Goal: Communication & Community: Answer question/provide support

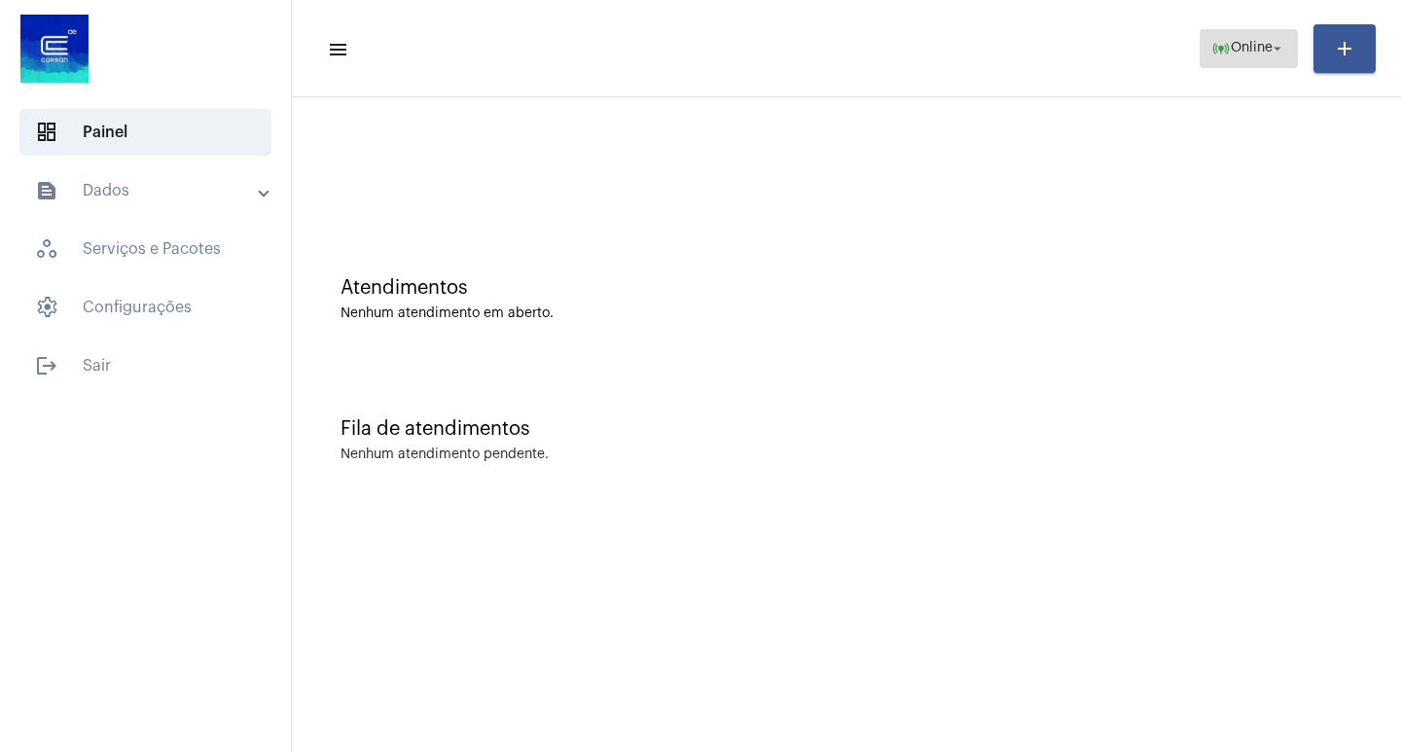
click at [1275, 59] on span "online_prediction Online arrow_drop_down" at bounding box center [1248, 47] width 75 height 35
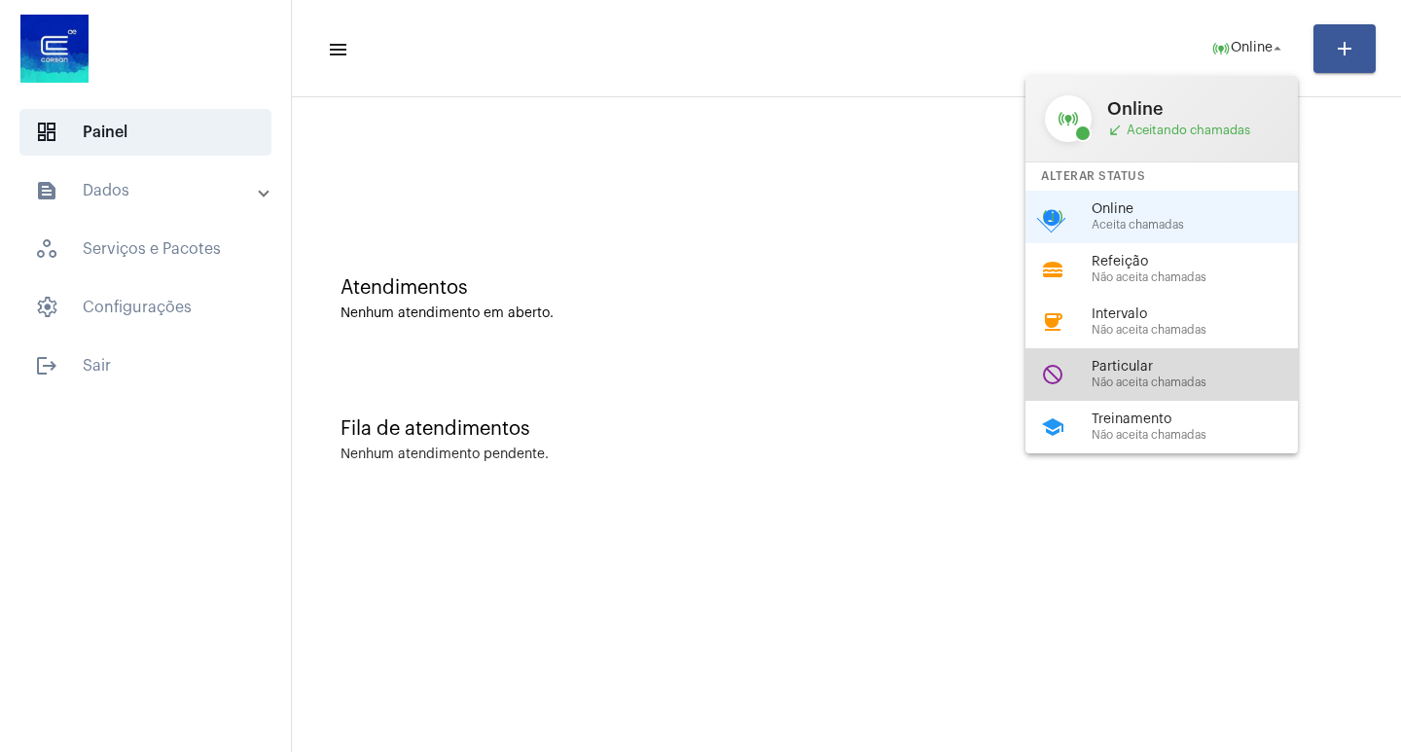
click at [1182, 390] on div "do_not_disturb Particular Não aceita chamadas" at bounding box center [1178, 374] width 304 height 53
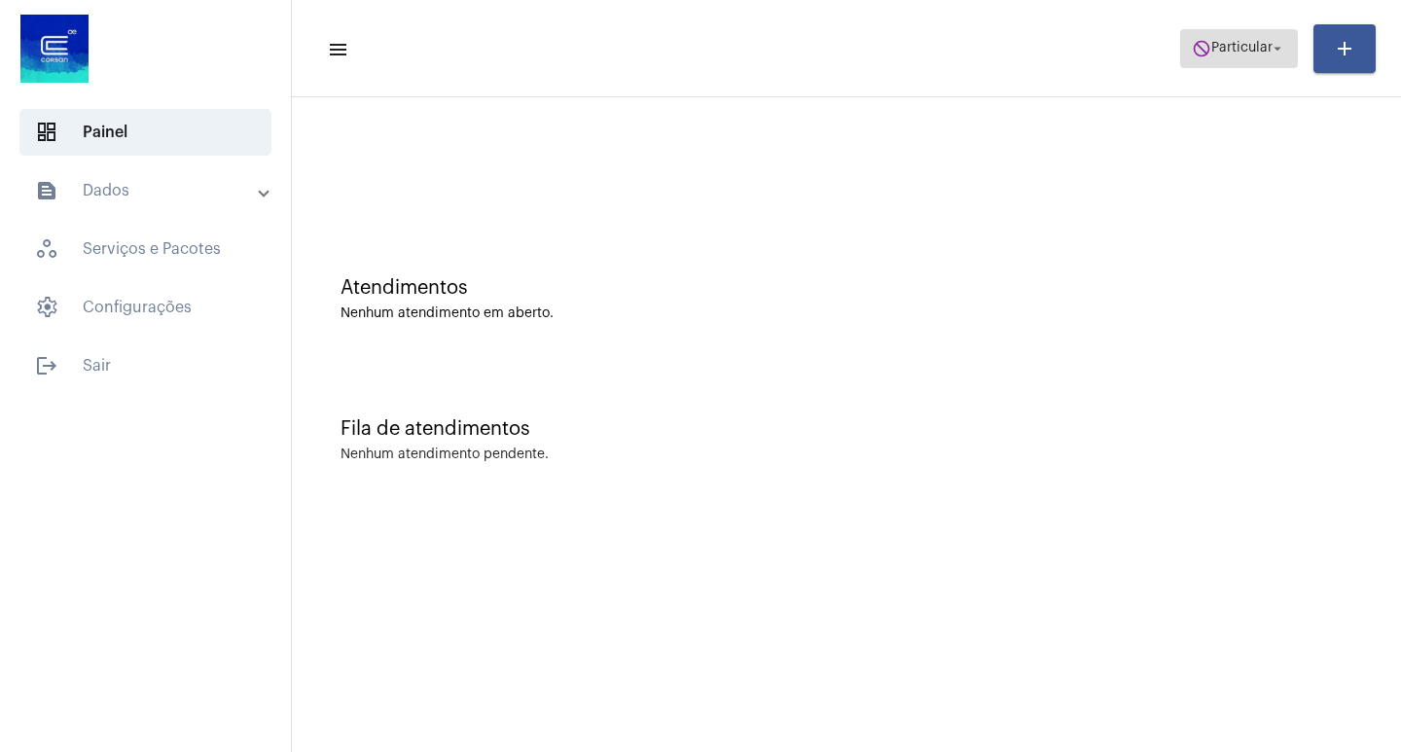
click at [1209, 55] on mat-icon "do_not_disturb" at bounding box center [1201, 48] width 19 height 19
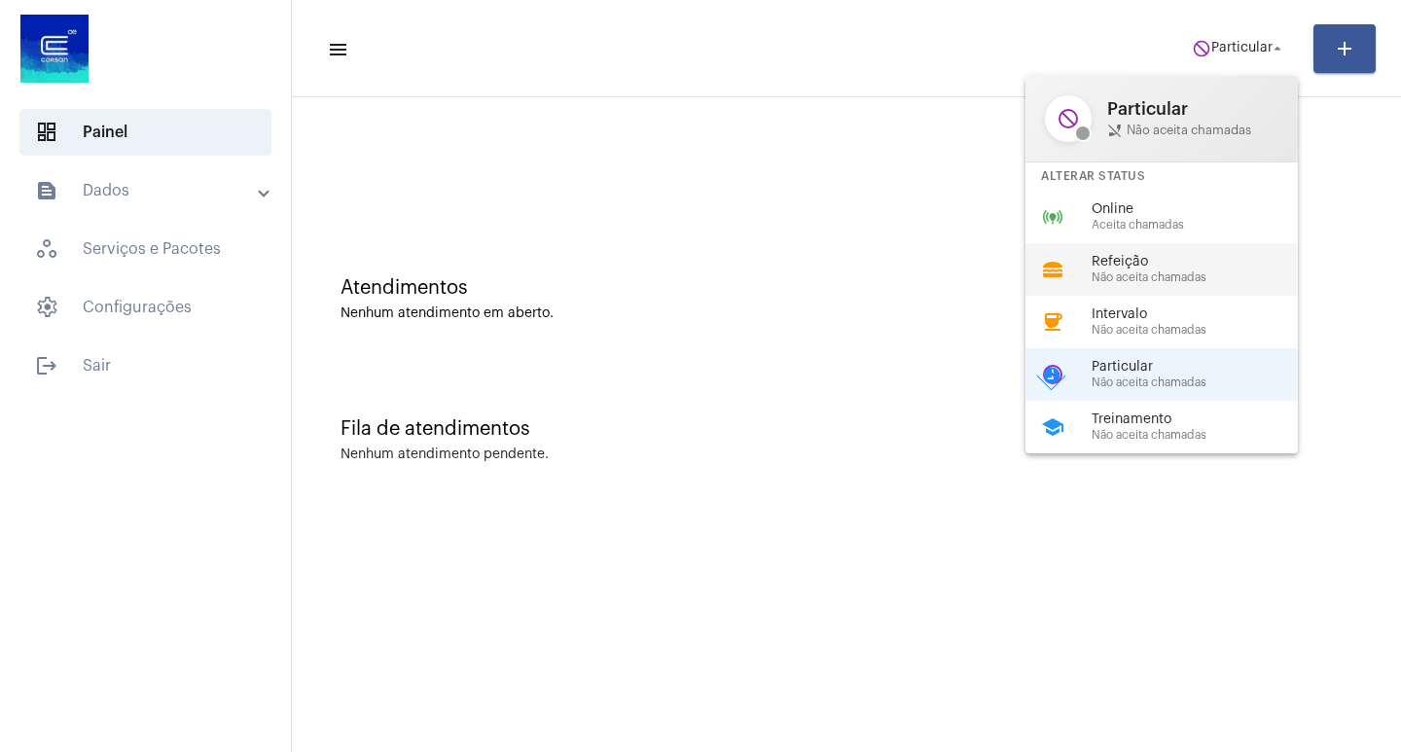
click at [1209, 243] on div "lunch_dining Refeição Não aceita chamadas" at bounding box center [1178, 269] width 304 height 53
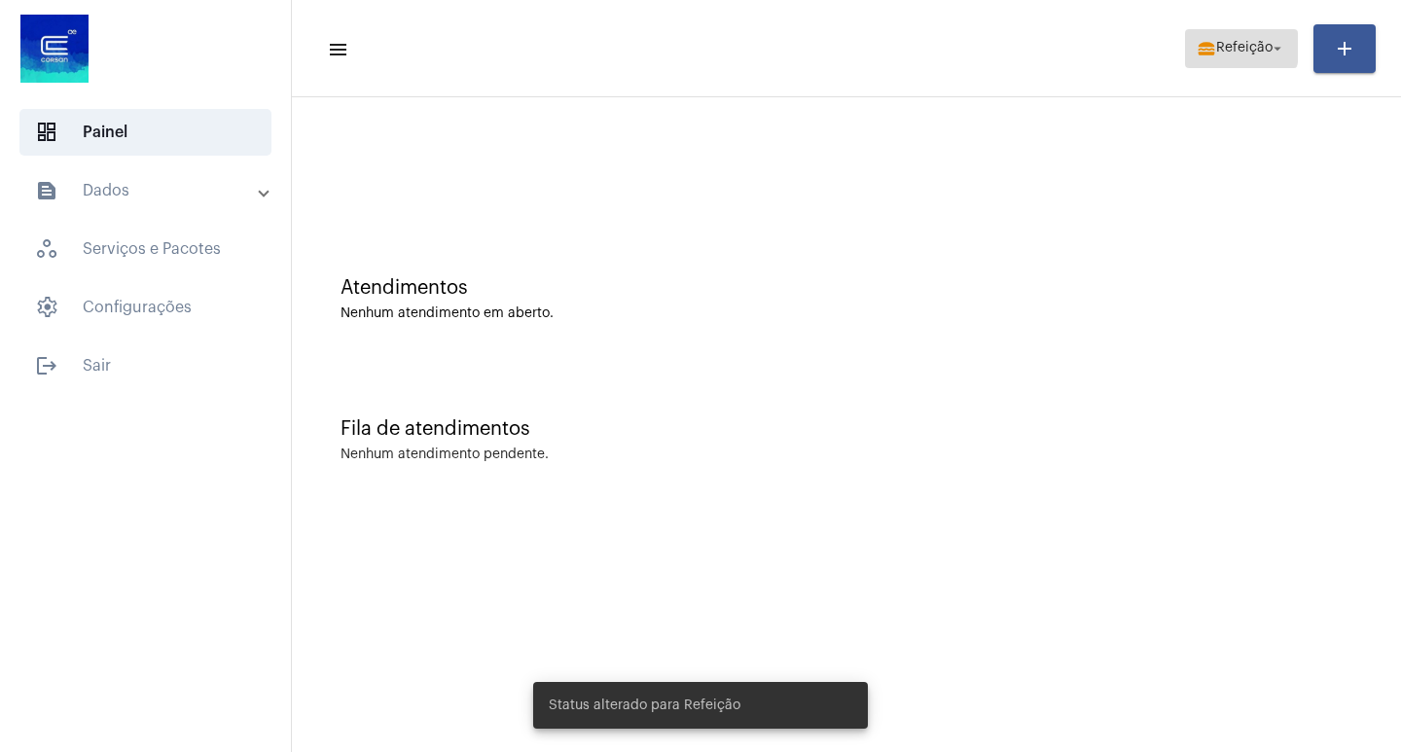
click at [1240, 47] on span "Refeição" at bounding box center [1244, 49] width 56 height 14
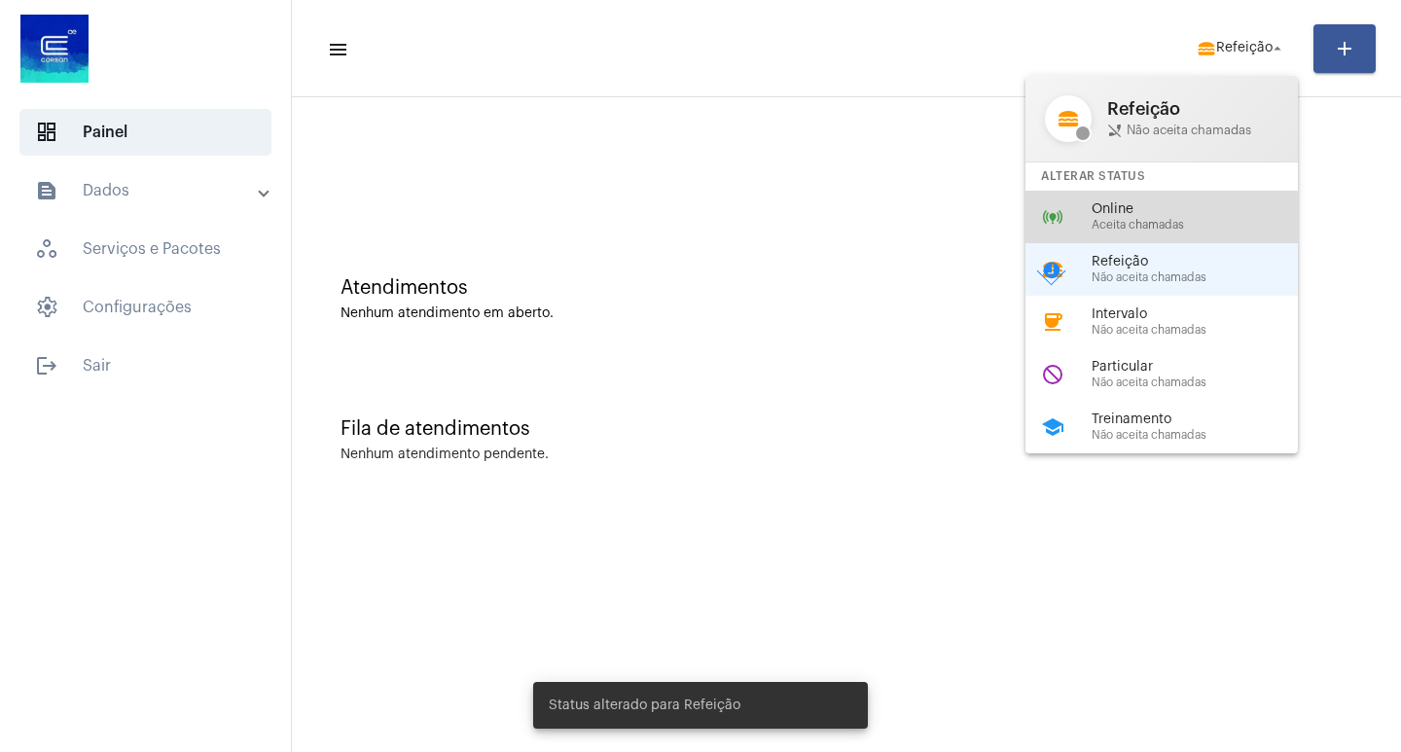
click at [1131, 229] on span "Aceita chamadas" at bounding box center [1203, 225] width 222 height 13
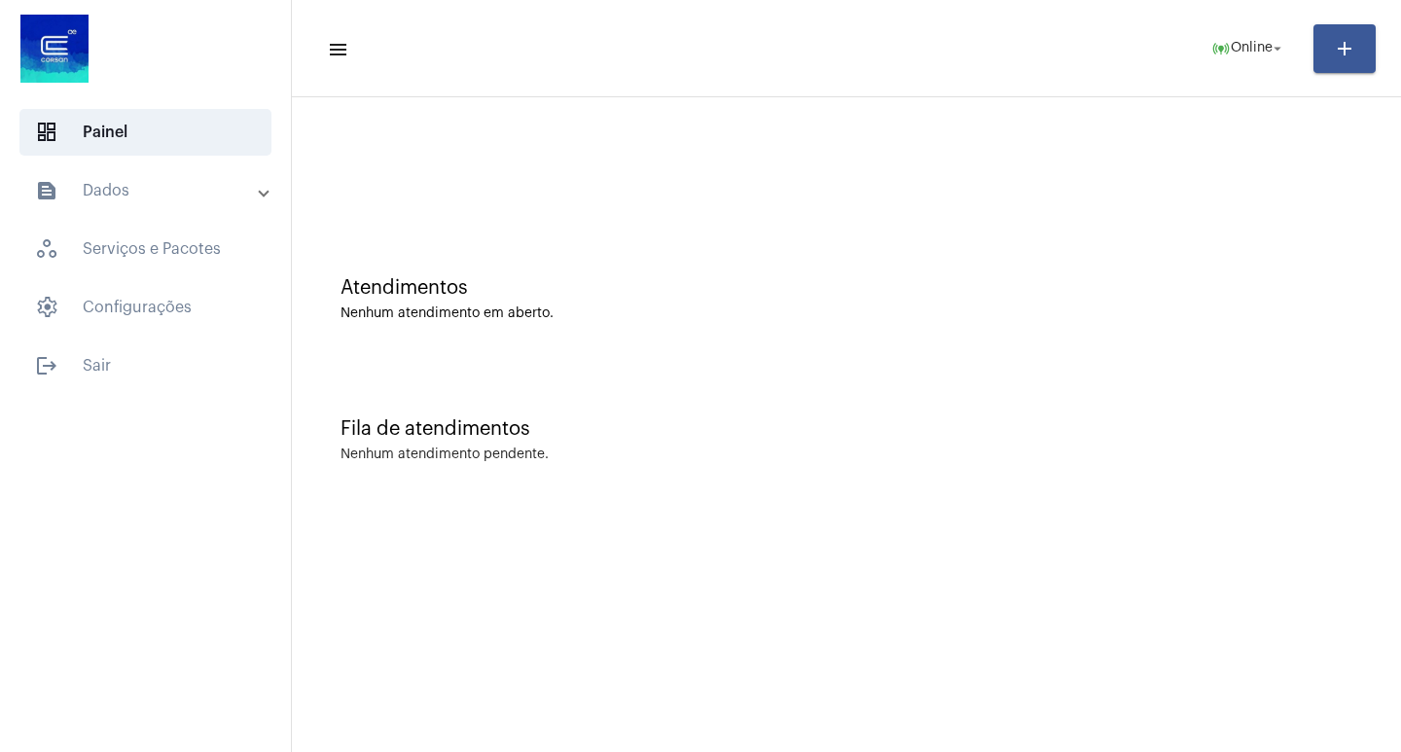
click at [1245, 25] on mat-toolbar-row "menu online_prediction Online arrow_drop_down add" at bounding box center [846, 49] width 1109 height 62
click at [1243, 39] on span "online_prediction Online arrow_drop_down" at bounding box center [1248, 47] width 75 height 35
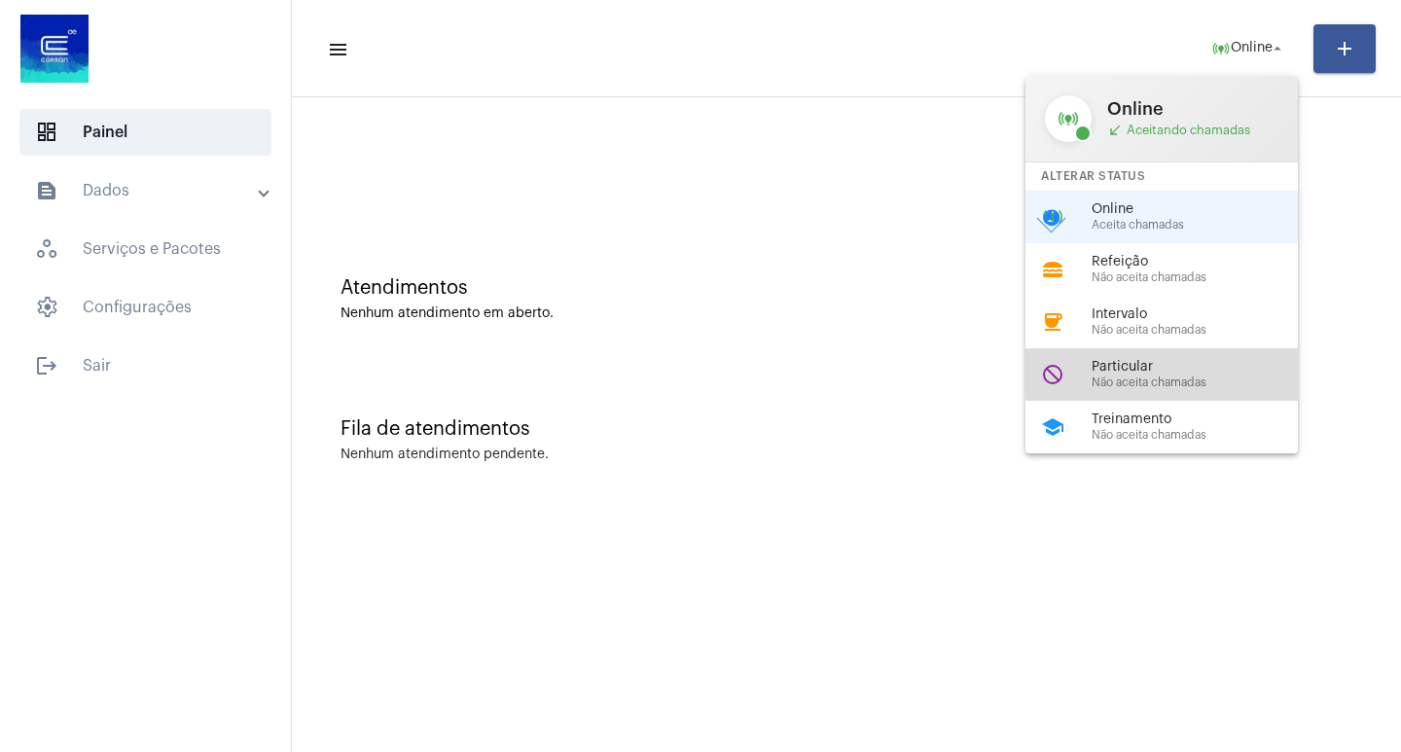
click at [1165, 370] on span "Particular" at bounding box center [1203, 367] width 222 height 15
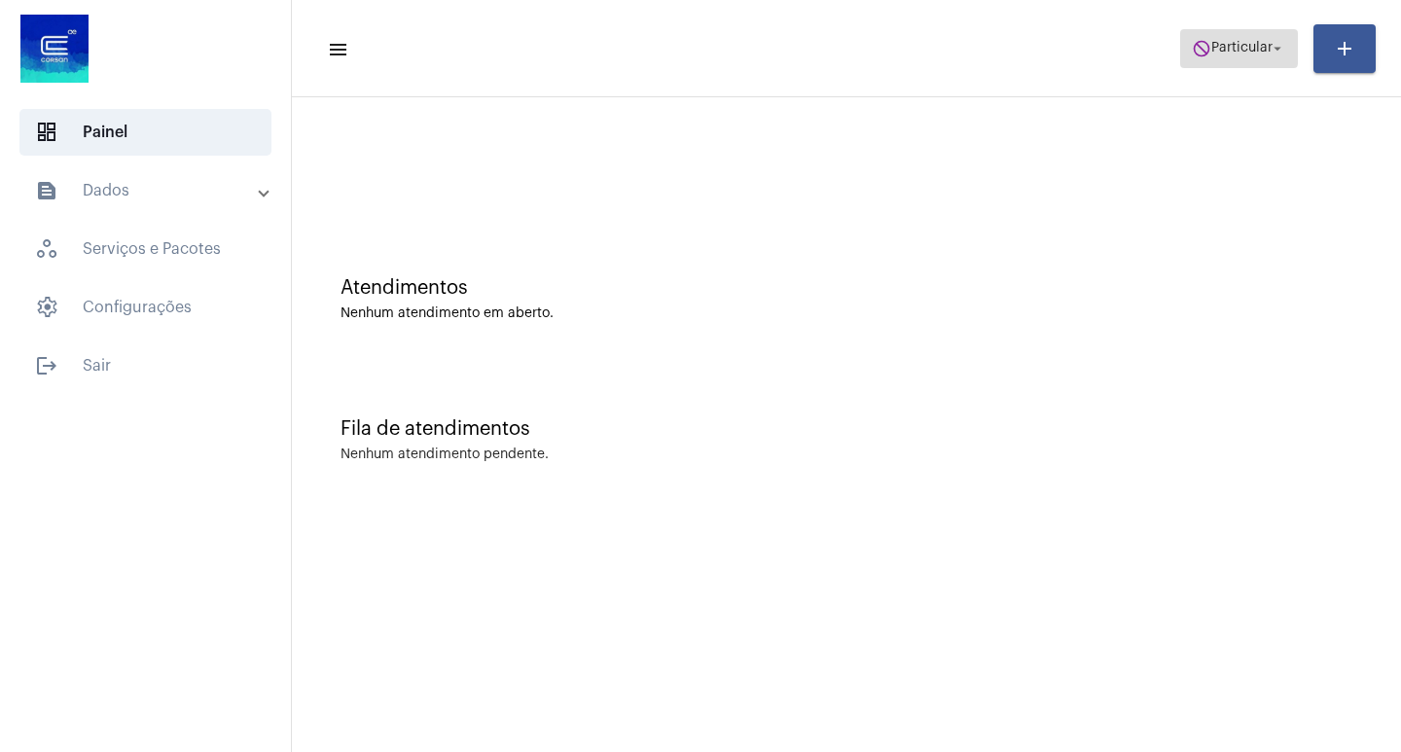
click at [1182, 43] on button "do_not_disturb Particular arrow_drop_down" at bounding box center [1239, 48] width 118 height 39
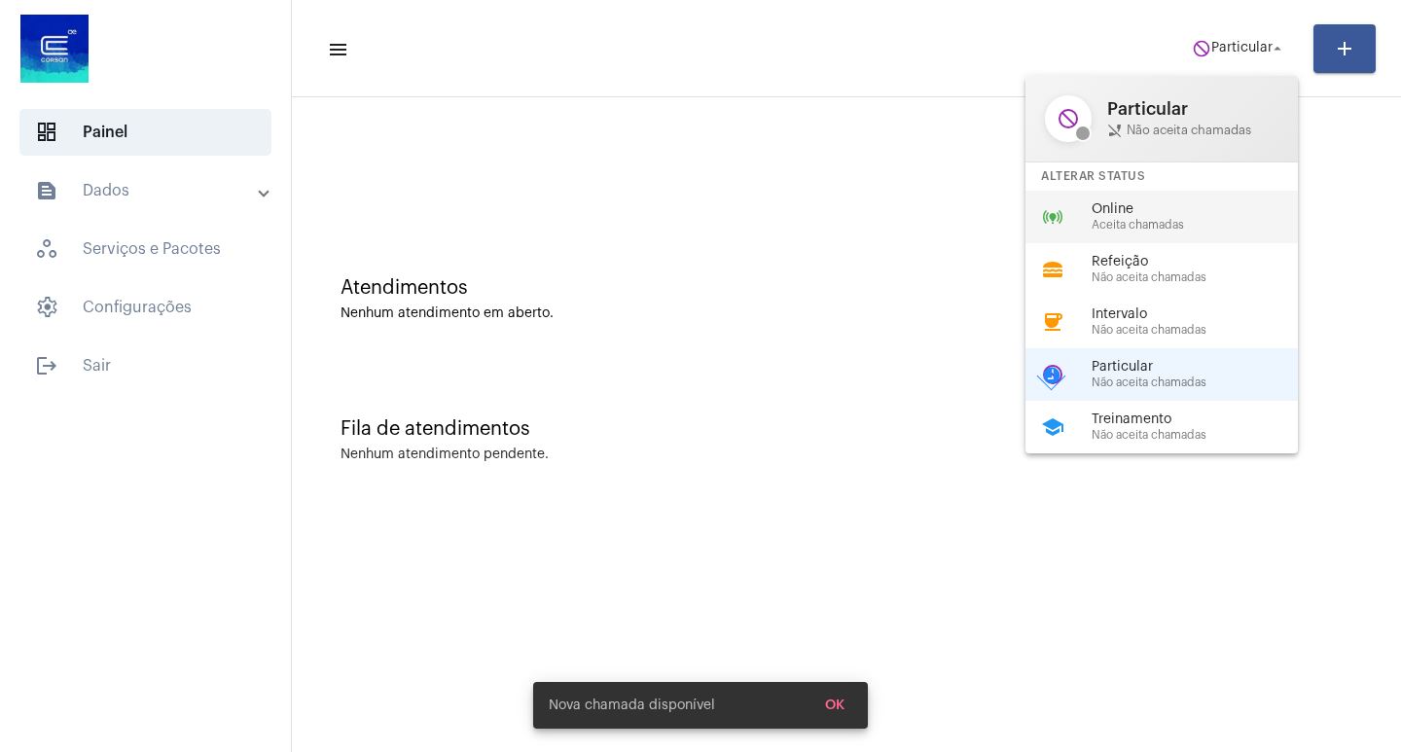
click at [1216, 205] on span "Online" at bounding box center [1203, 209] width 222 height 15
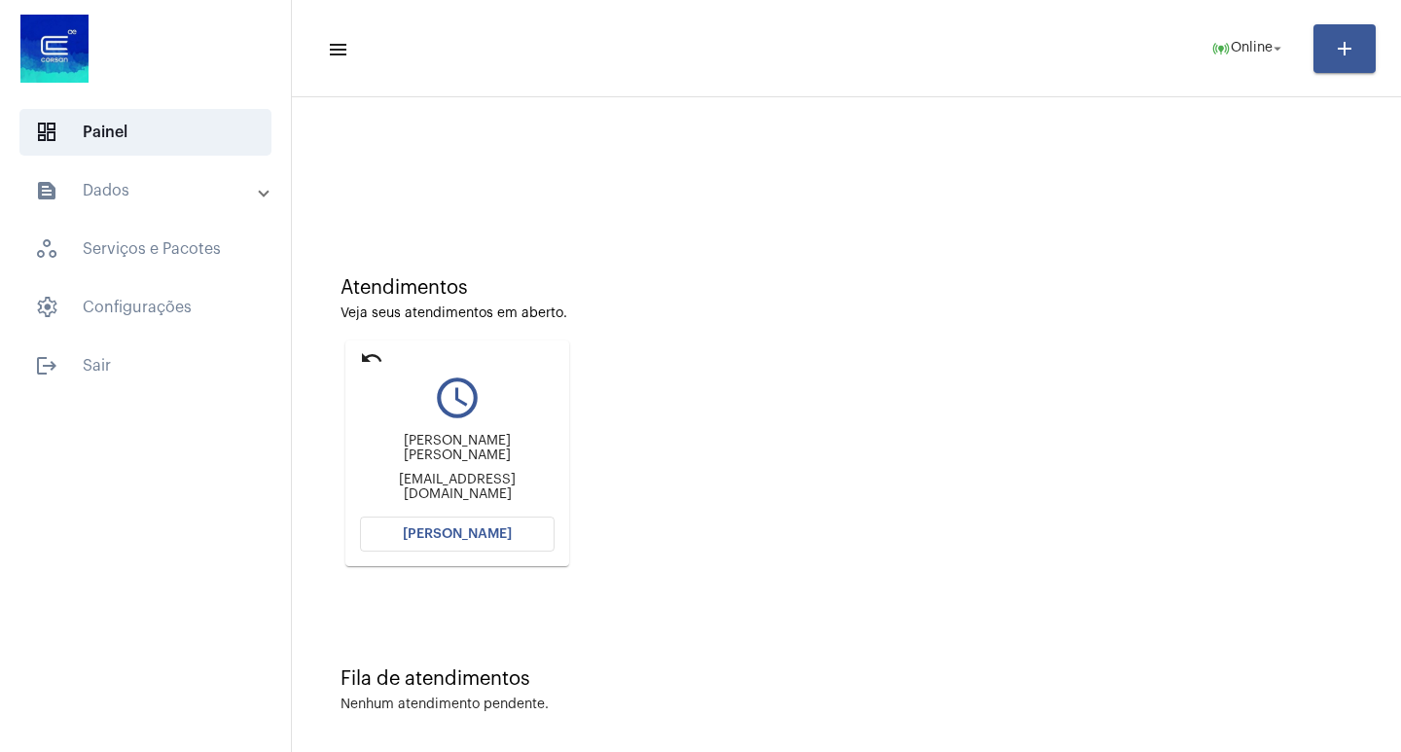
click at [359, 355] on mat-card "undo query_builder [PERSON_NAME] [PERSON_NAME] [PERSON_NAME][EMAIL_ADDRESS][DOM…" at bounding box center [457, 454] width 224 height 226
click at [378, 360] on mat-icon "undo" at bounding box center [371, 357] width 23 height 23
click at [379, 360] on mat-icon "undo" at bounding box center [371, 357] width 23 height 23
click at [382, 538] on button "[PERSON_NAME]" at bounding box center [457, 534] width 195 height 35
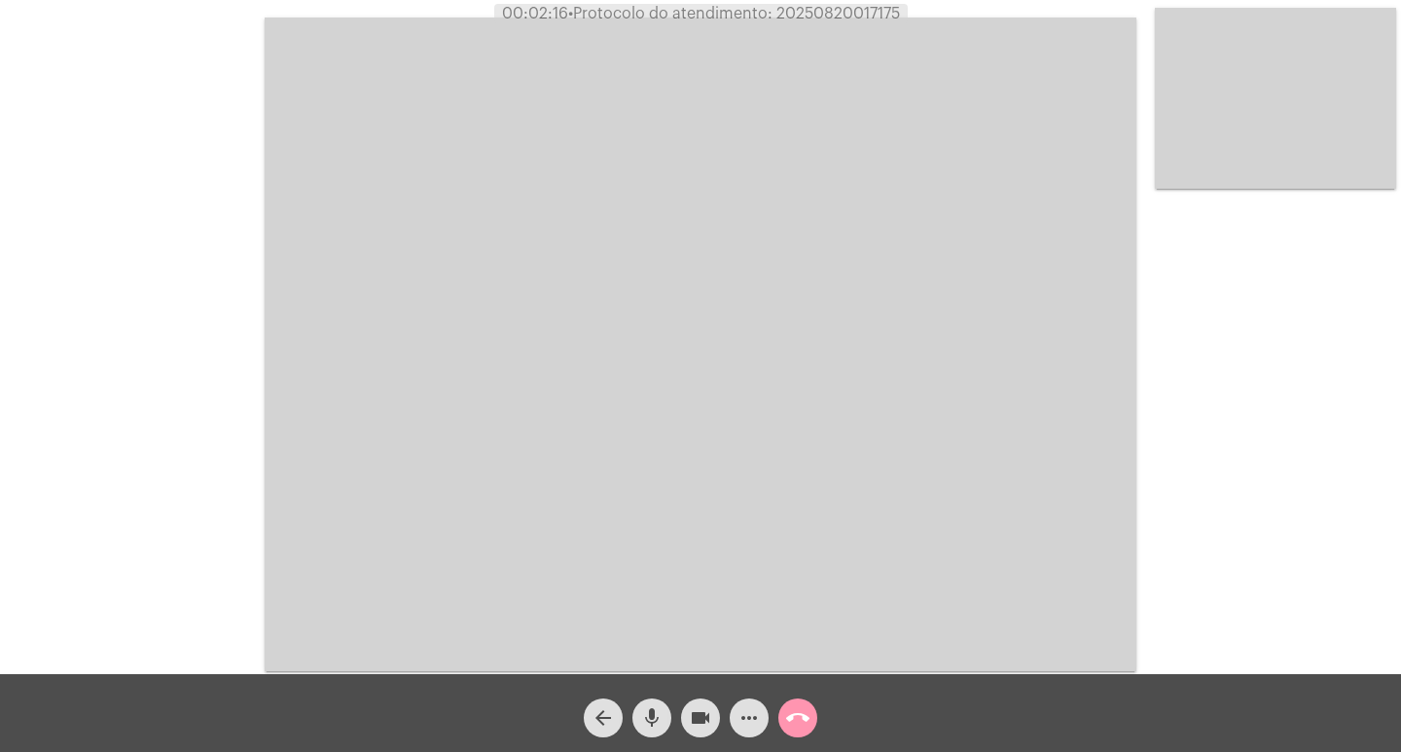
click at [688, 714] on button "videocam" at bounding box center [700, 718] width 39 height 39
click at [664, 712] on button "mic" at bounding box center [651, 718] width 39 height 39
click at [643, 708] on mat-icon "mic_off" at bounding box center [651, 717] width 23 height 23
click at [709, 719] on mat-icon "videocam_off" at bounding box center [700, 717] width 23 height 23
click at [906, 535] on video at bounding box center [701, 345] width 872 height 654
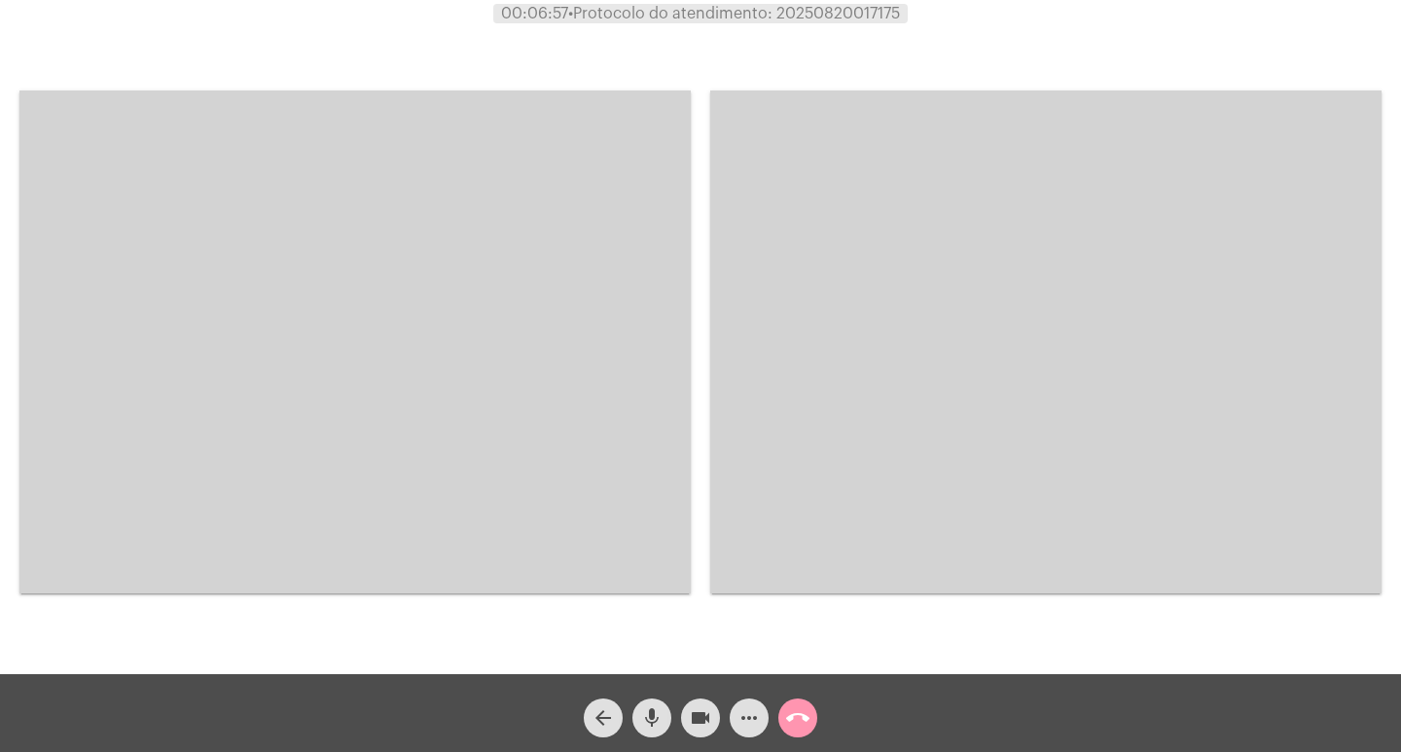
click at [558, 500] on video at bounding box center [354, 341] width 671 height 503
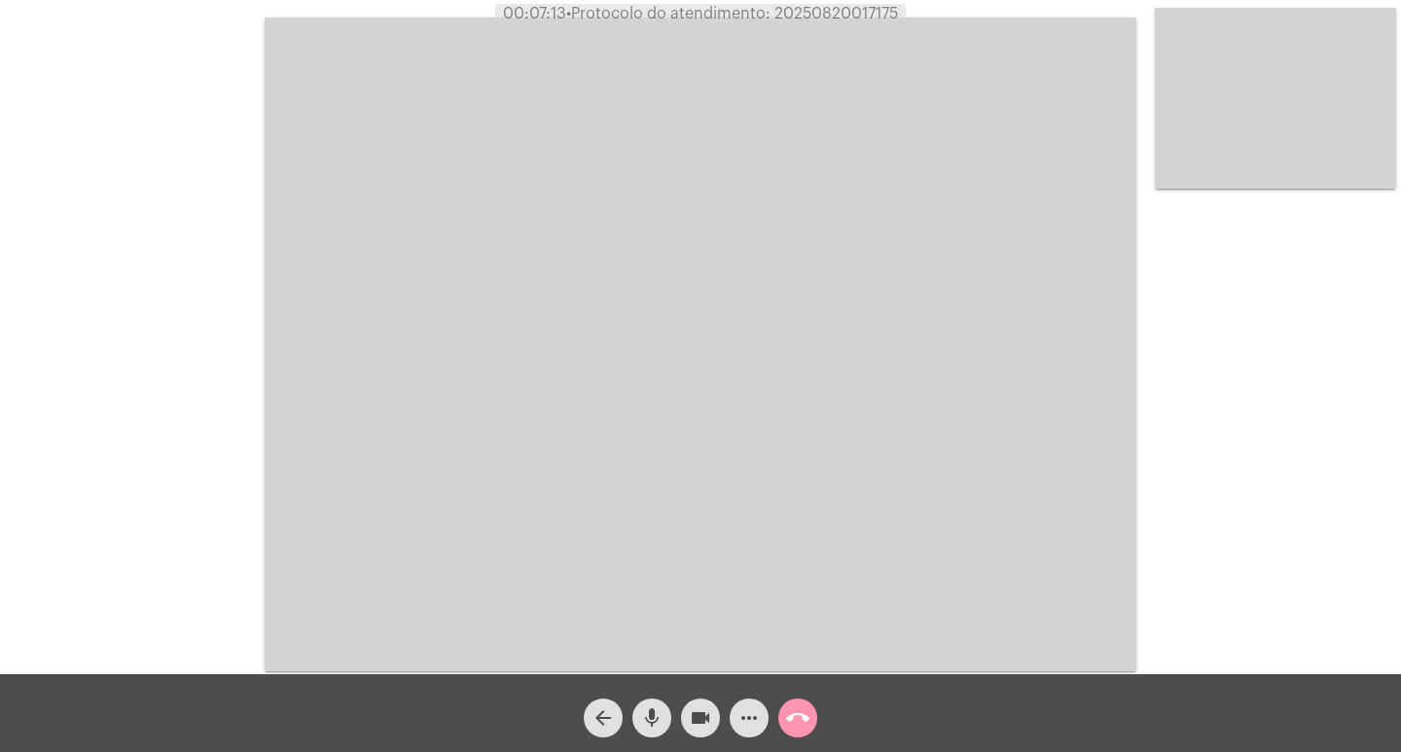
click at [708, 695] on div "videocam" at bounding box center [700, 713] width 49 height 49
click at [716, 717] on button "videocam_off" at bounding box center [700, 718] width 39 height 39
click at [746, 723] on mat-icon "more_horiz" at bounding box center [749, 717] width 23 height 23
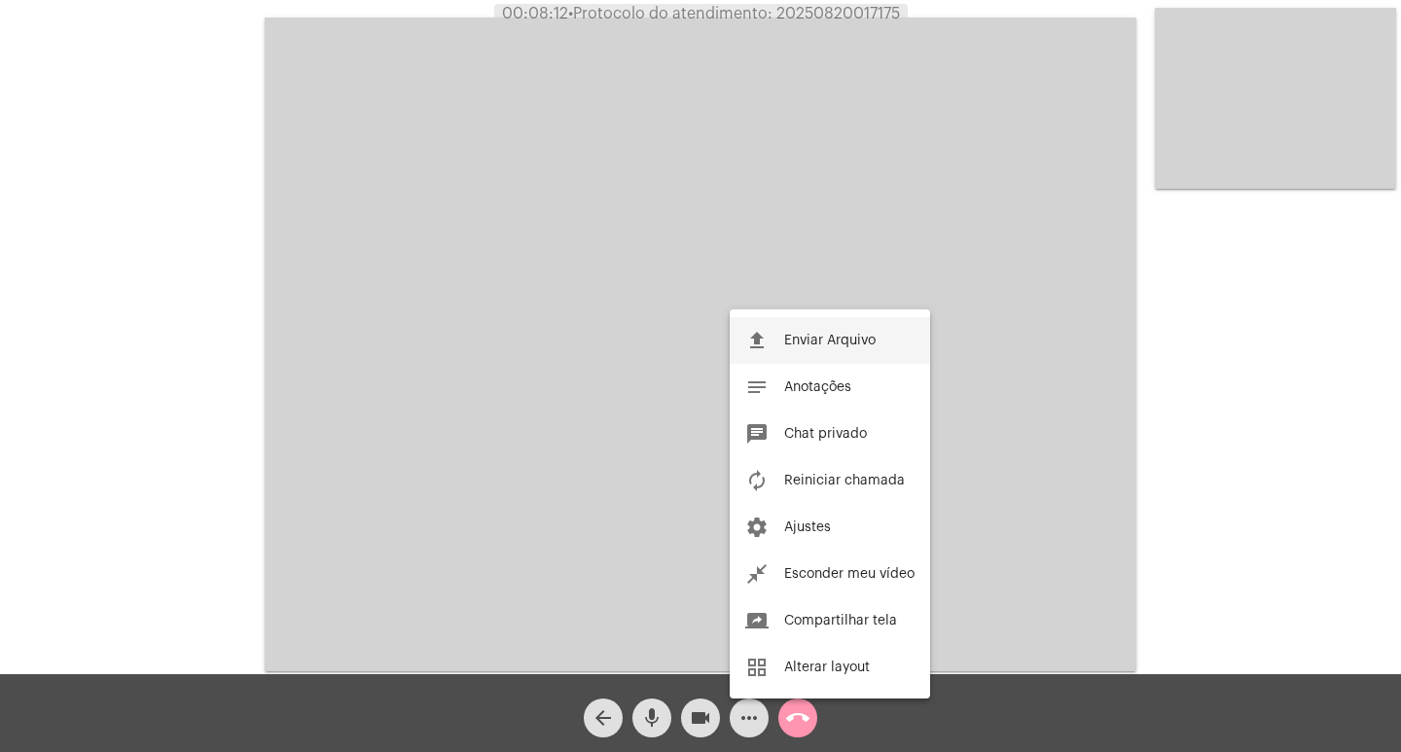
click at [779, 342] on button "file_upload Enviar Arquivo" at bounding box center [830, 340] width 200 height 47
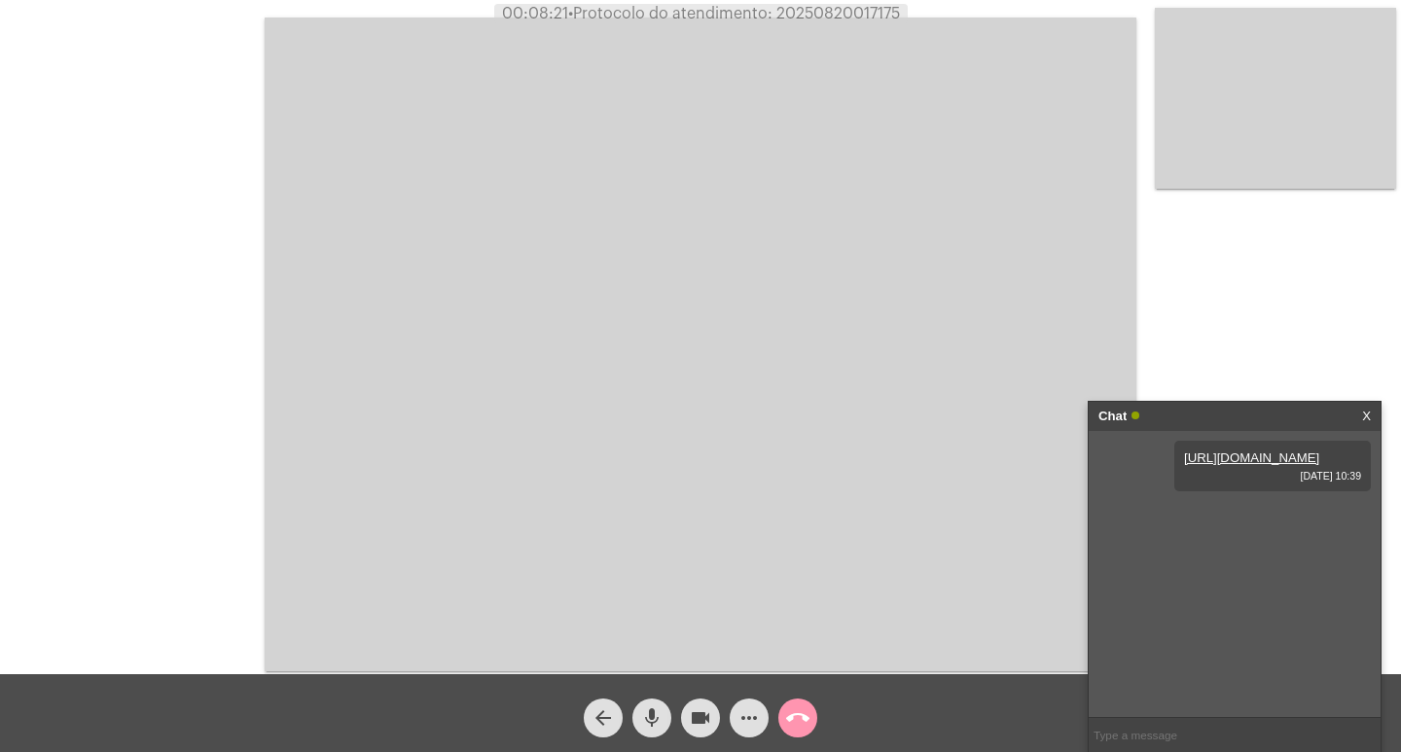
click at [696, 716] on mat-icon "videocam" at bounding box center [700, 717] width 23 height 23
click at [699, 720] on mat-icon "videocam_off" at bounding box center [700, 717] width 23 height 23
click at [807, 722] on mat-icon "call_end" at bounding box center [797, 717] width 23 height 23
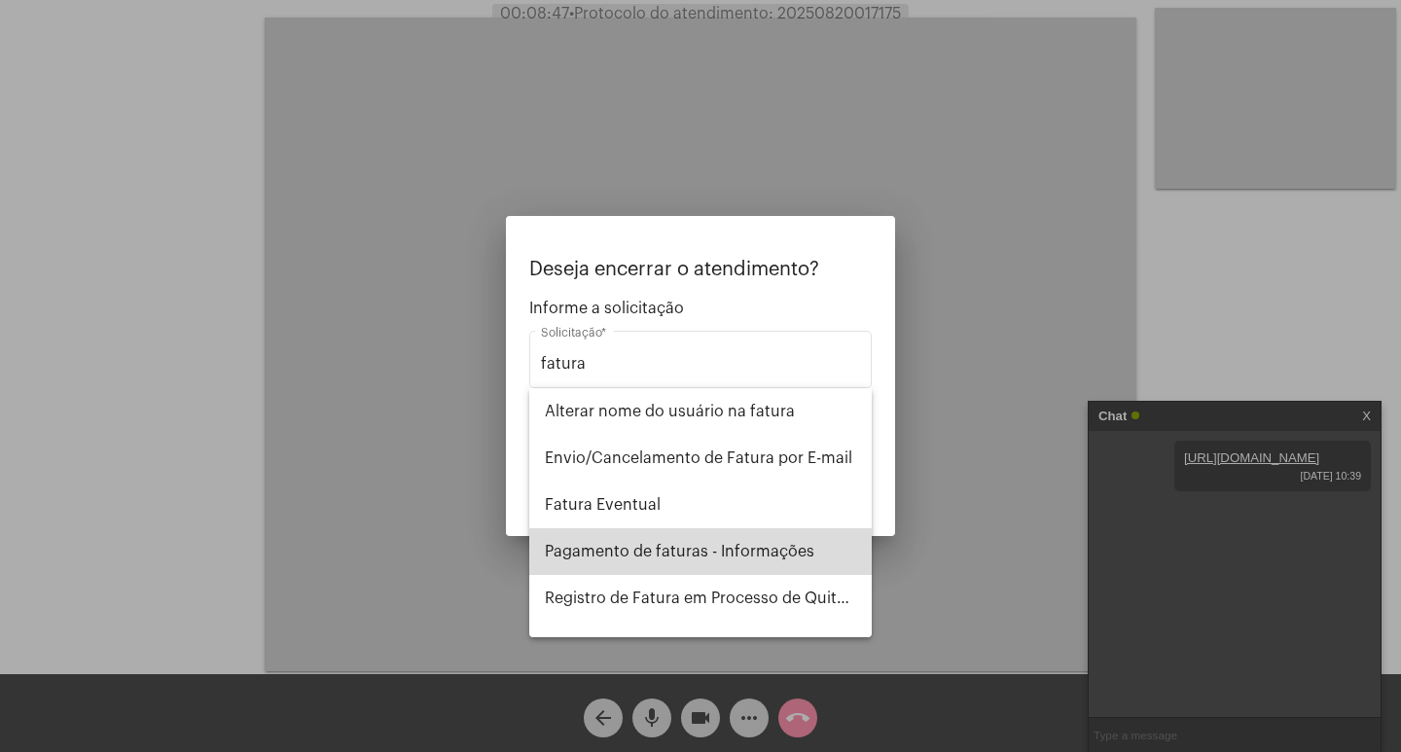
click at [796, 556] on span "Pagamento de faturas - Informações" at bounding box center [700, 551] width 311 height 47
type input "Pagamento de faturas - Informações"
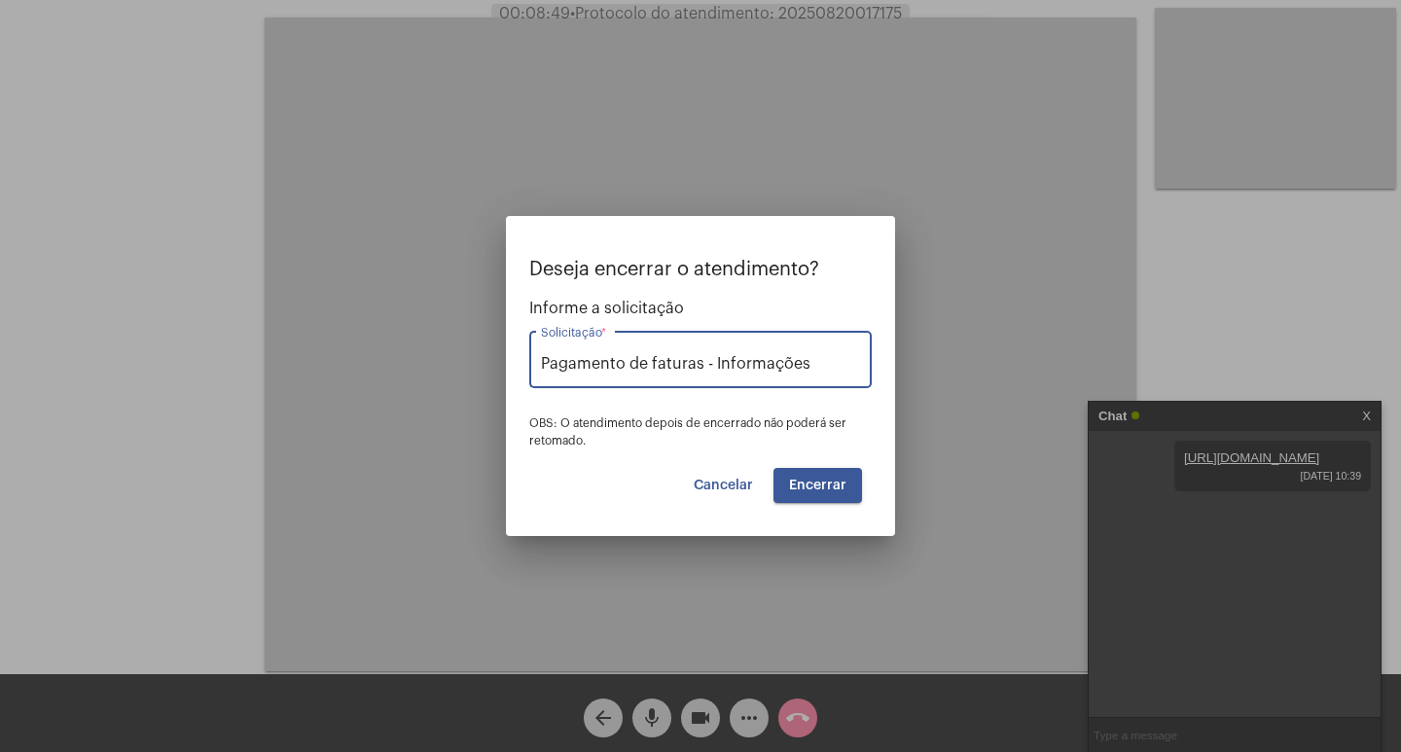
click at [802, 496] on button "Encerrar" at bounding box center [818, 485] width 89 height 35
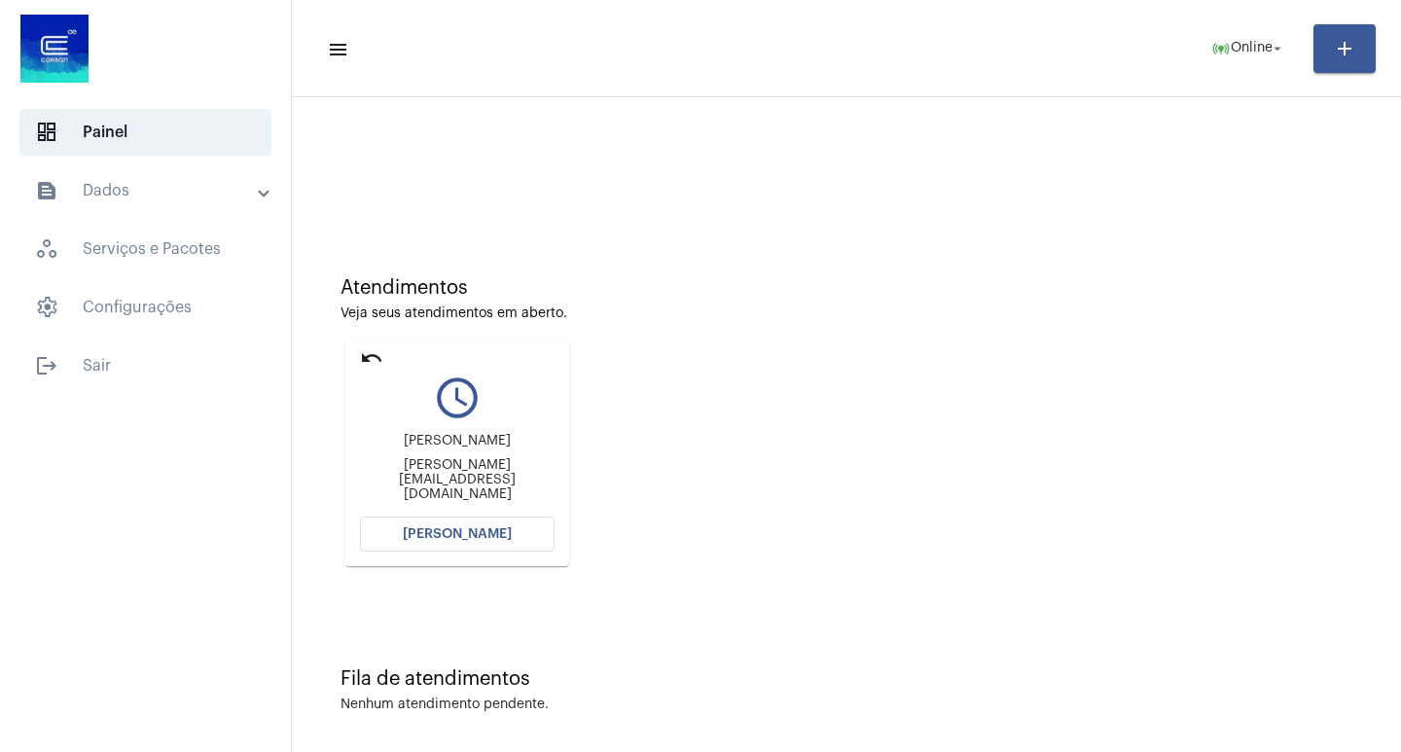
click at [512, 538] on button "[PERSON_NAME]" at bounding box center [457, 534] width 195 height 35
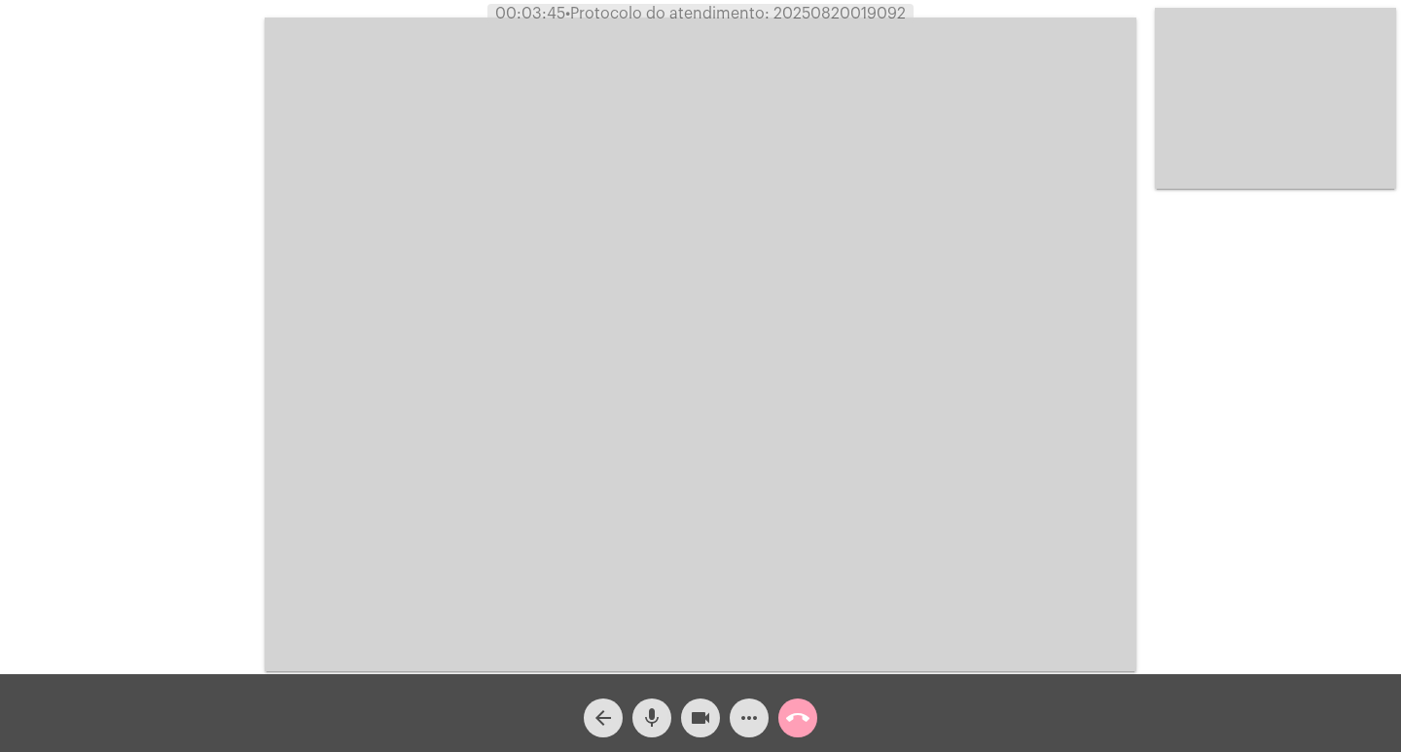
click at [797, 718] on mat-icon "call_end" at bounding box center [797, 717] width 23 height 23
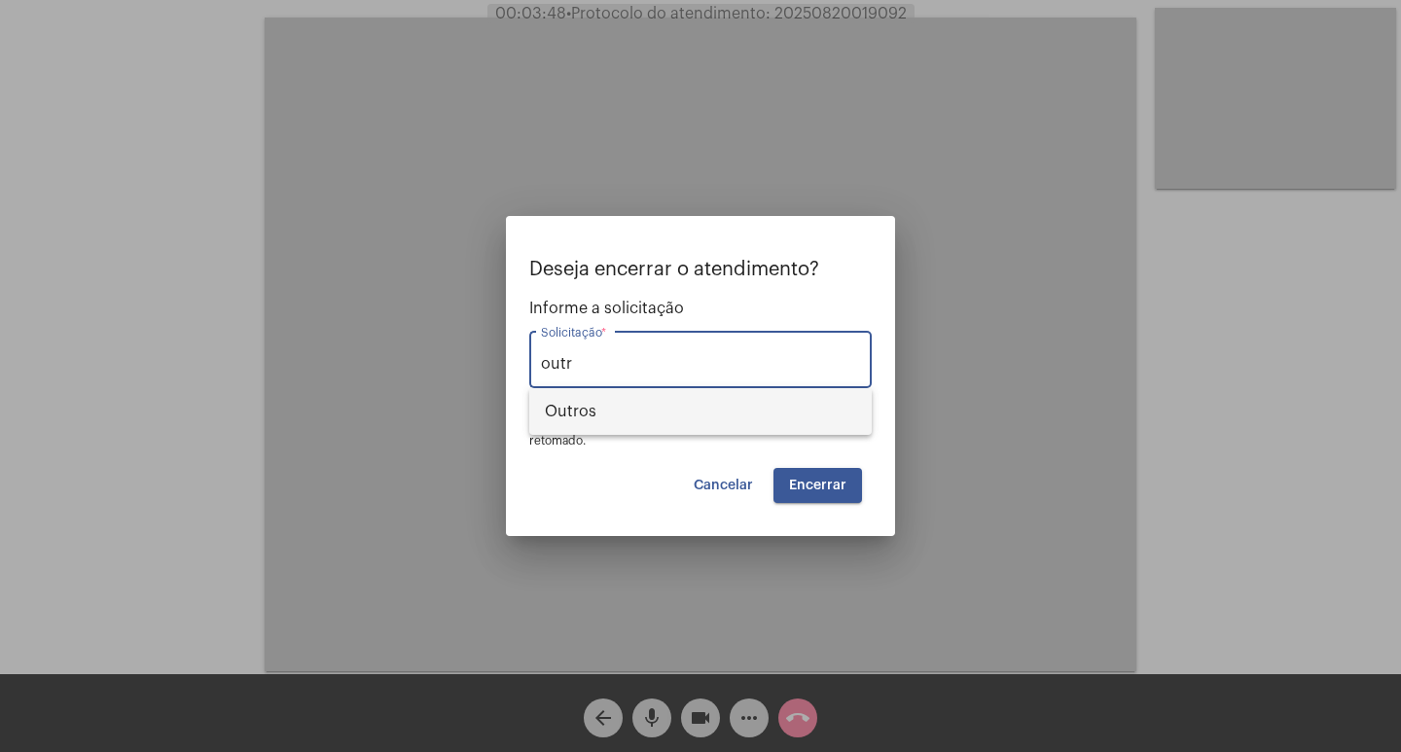
click at [567, 400] on span "Outros" at bounding box center [700, 411] width 311 height 47
type input "Outros"
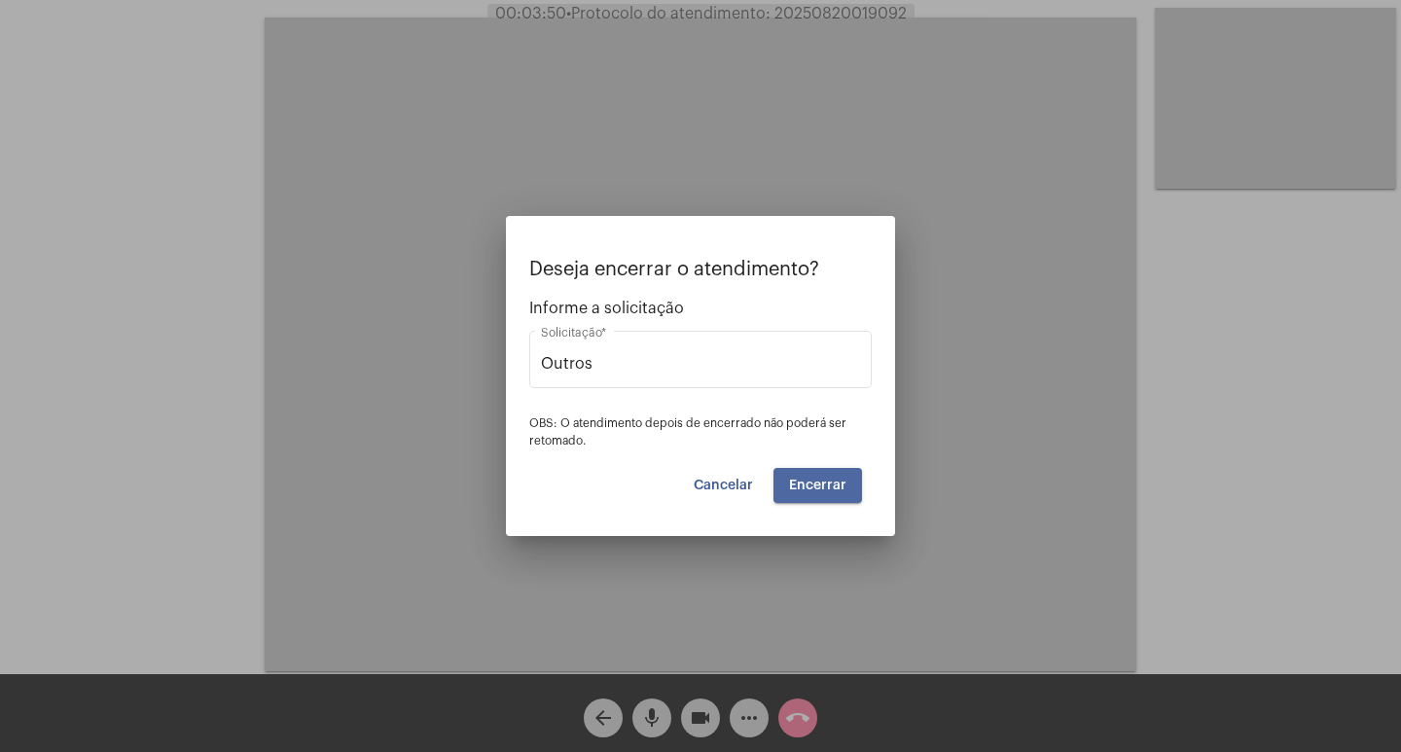
click at [844, 491] on span "Encerrar" at bounding box center [817, 486] width 57 height 14
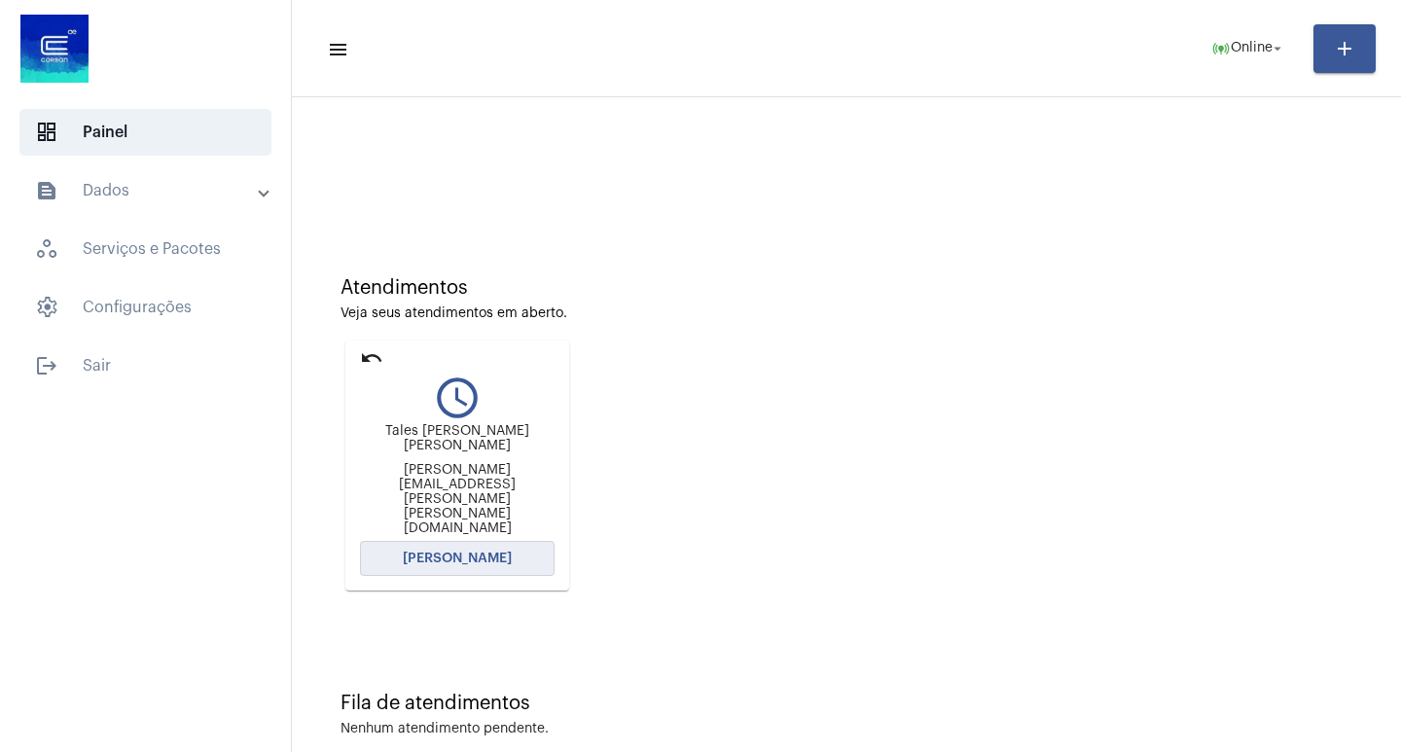
click at [444, 546] on button "[PERSON_NAME]" at bounding box center [457, 558] width 195 height 35
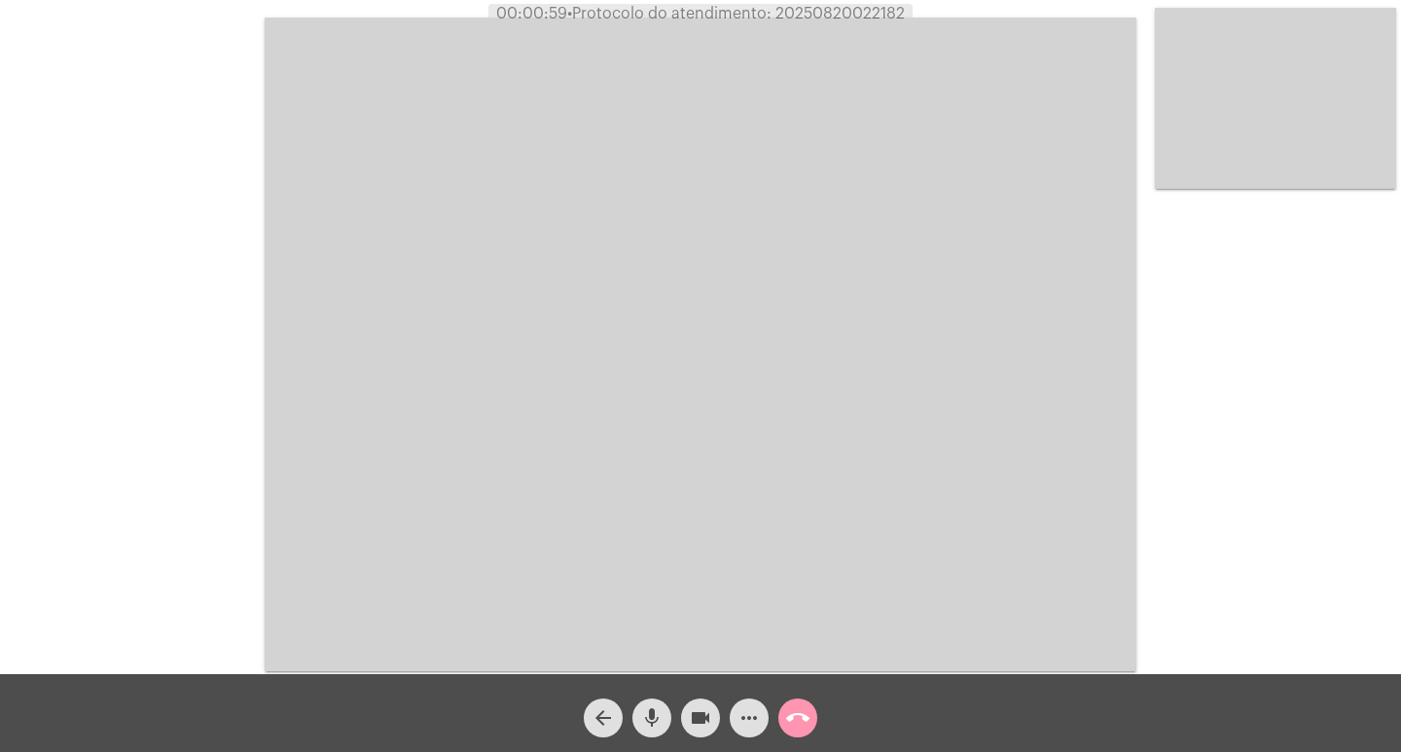
click at [176, 493] on div "Acessando Câmera e Microfone..." at bounding box center [700, 342] width 1397 height 674
click at [648, 737] on span "mic" at bounding box center [651, 718] width 23 height 39
click at [642, 716] on mat-icon "mic_off" at bounding box center [651, 717] width 23 height 23
click at [642, 716] on mat-icon "mic" at bounding box center [651, 717] width 23 height 23
click at [697, 723] on mat-icon "videocam" at bounding box center [700, 717] width 23 height 23
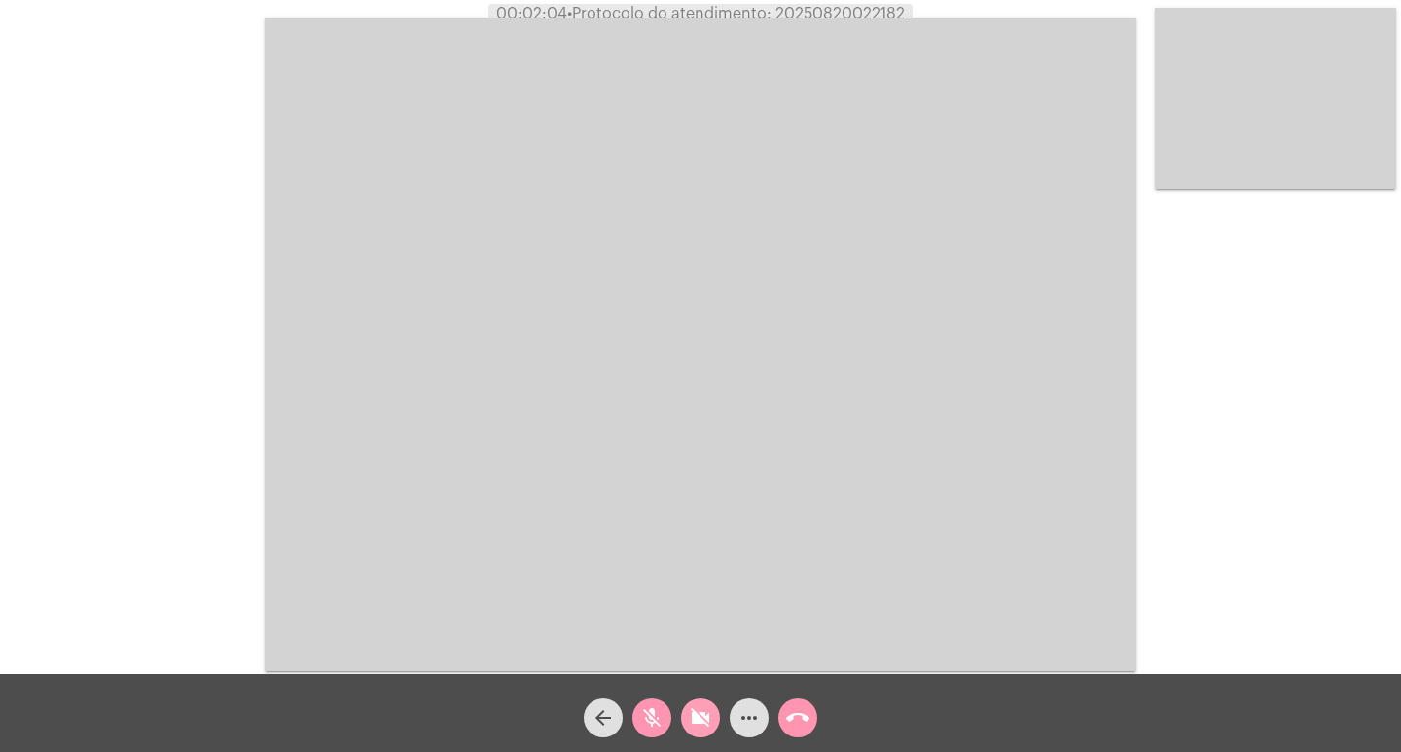
click at [697, 723] on mat-icon "videocam_off" at bounding box center [700, 717] width 23 height 23
click at [634, 722] on button "mic_off" at bounding box center [651, 718] width 39 height 39
click at [752, 705] on span "more_horiz" at bounding box center [749, 718] width 23 height 39
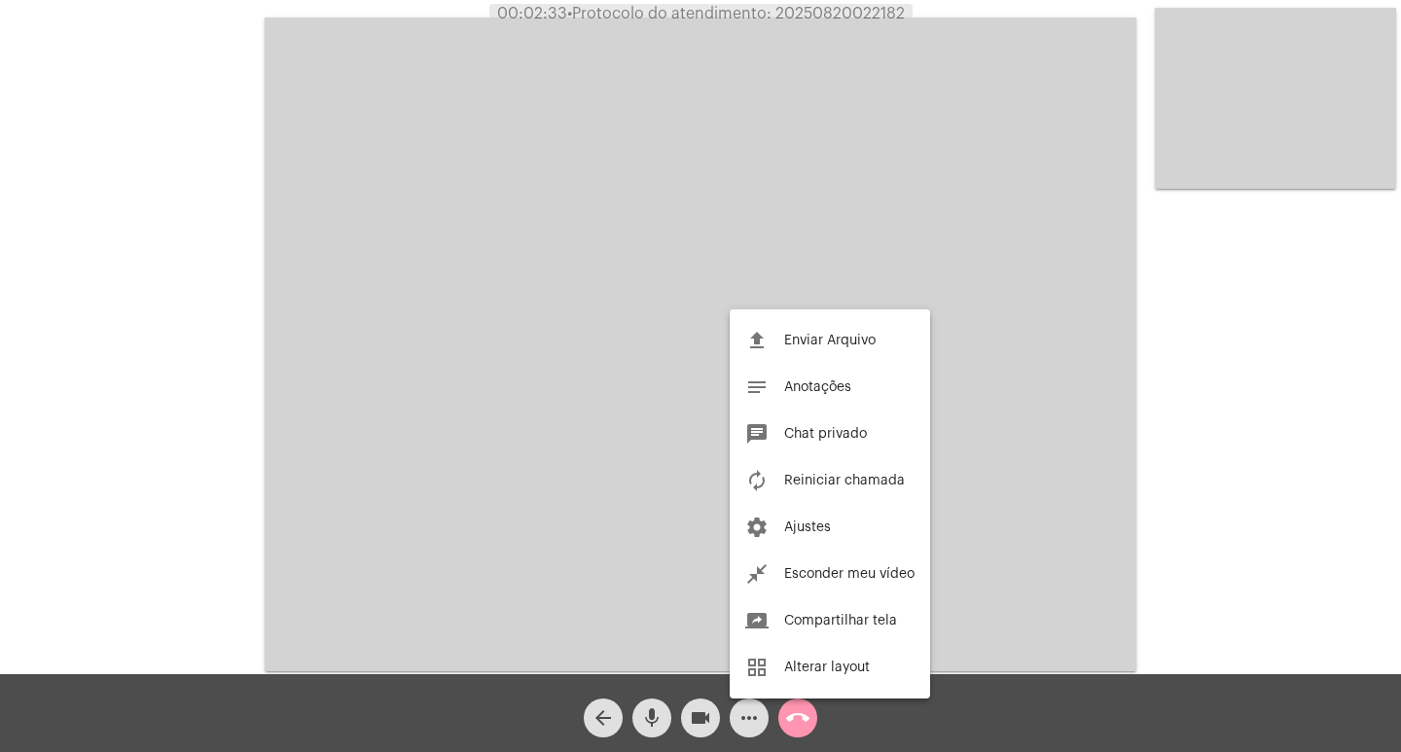
click at [703, 441] on div at bounding box center [700, 376] width 1401 height 752
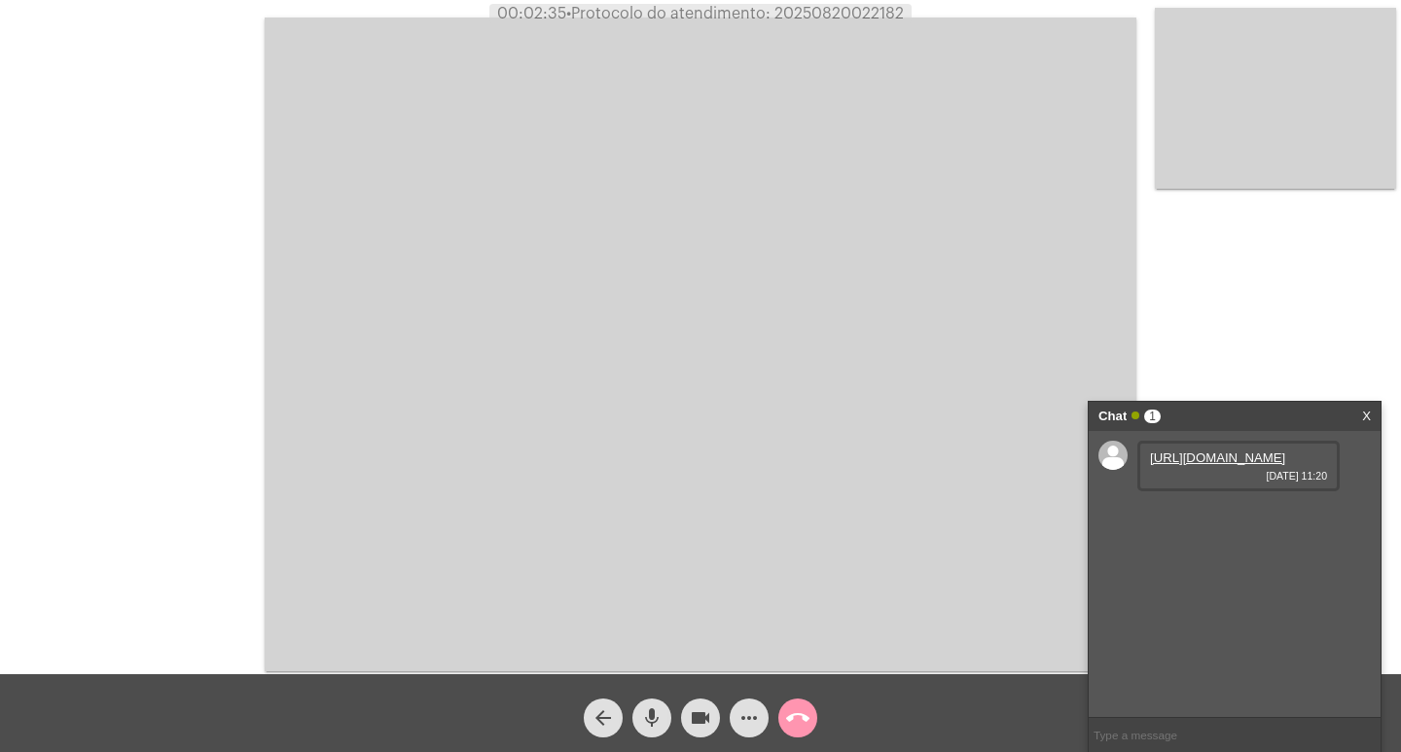
click at [1204, 465] on link "[URL][DOMAIN_NAME]" at bounding box center [1217, 458] width 135 height 15
click at [1231, 521] on link "[URL][DOMAIN_NAME]" at bounding box center [1217, 513] width 135 height 15
click at [763, 718] on button "more_horiz" at bounding box center [749, 718] width 39 height 39
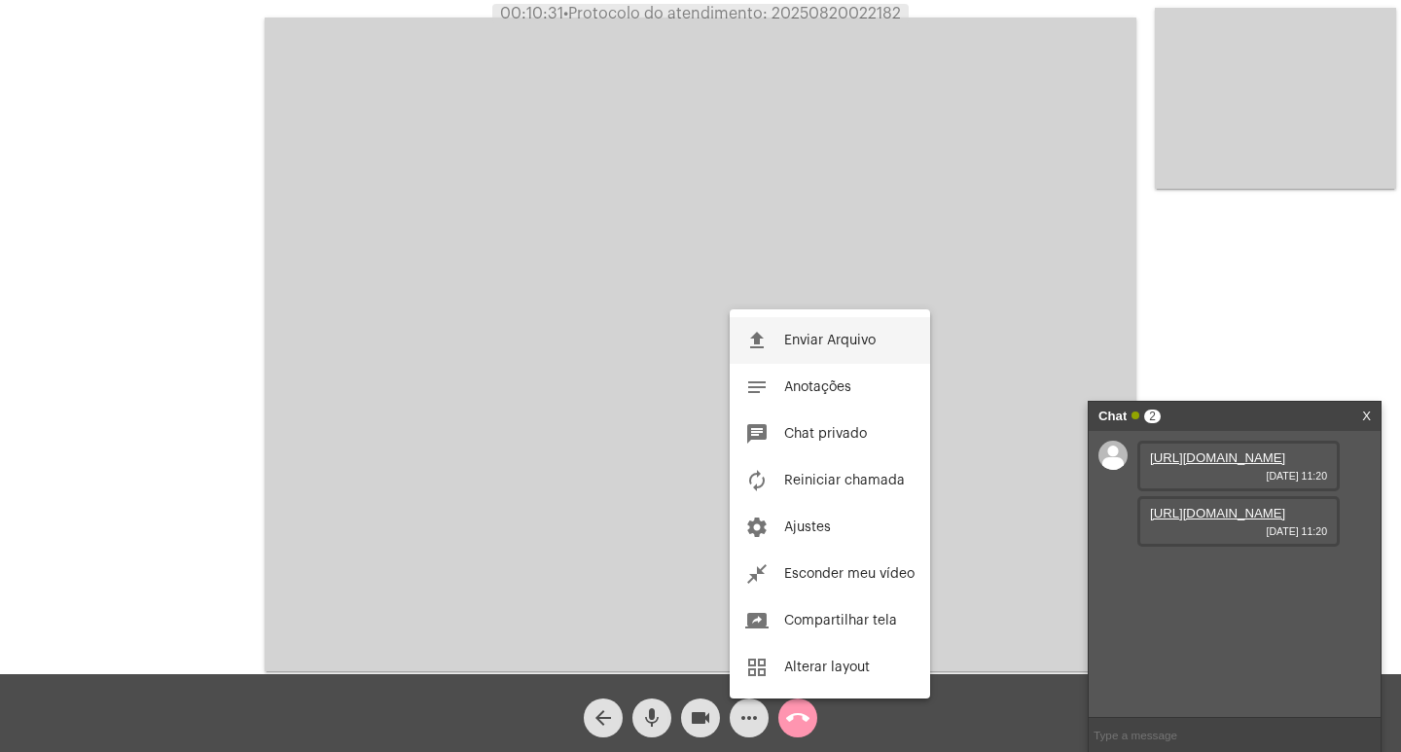
click at [785, 357] on button "file_upload Enviar Arquivo" at bounding box center [830, 340] width 200 height 47
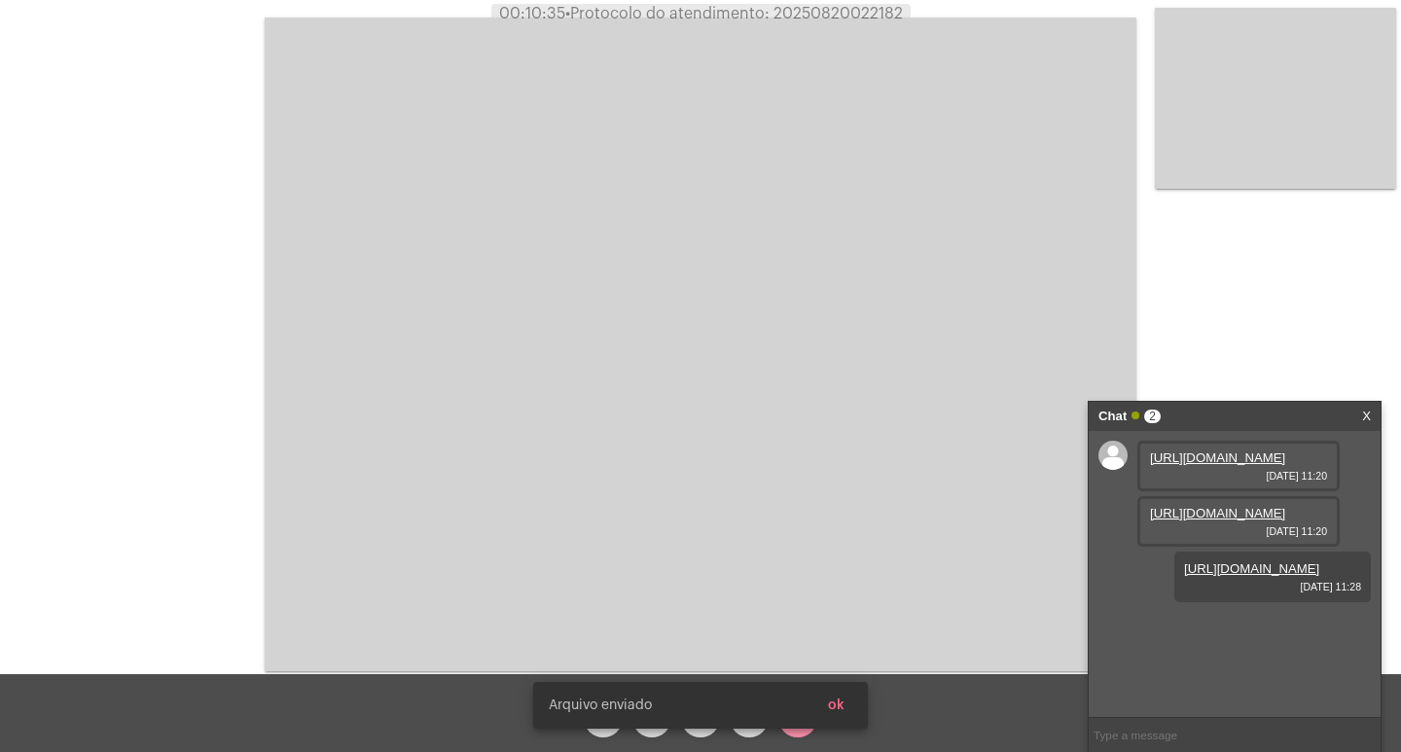
scroll to position [17, 0]
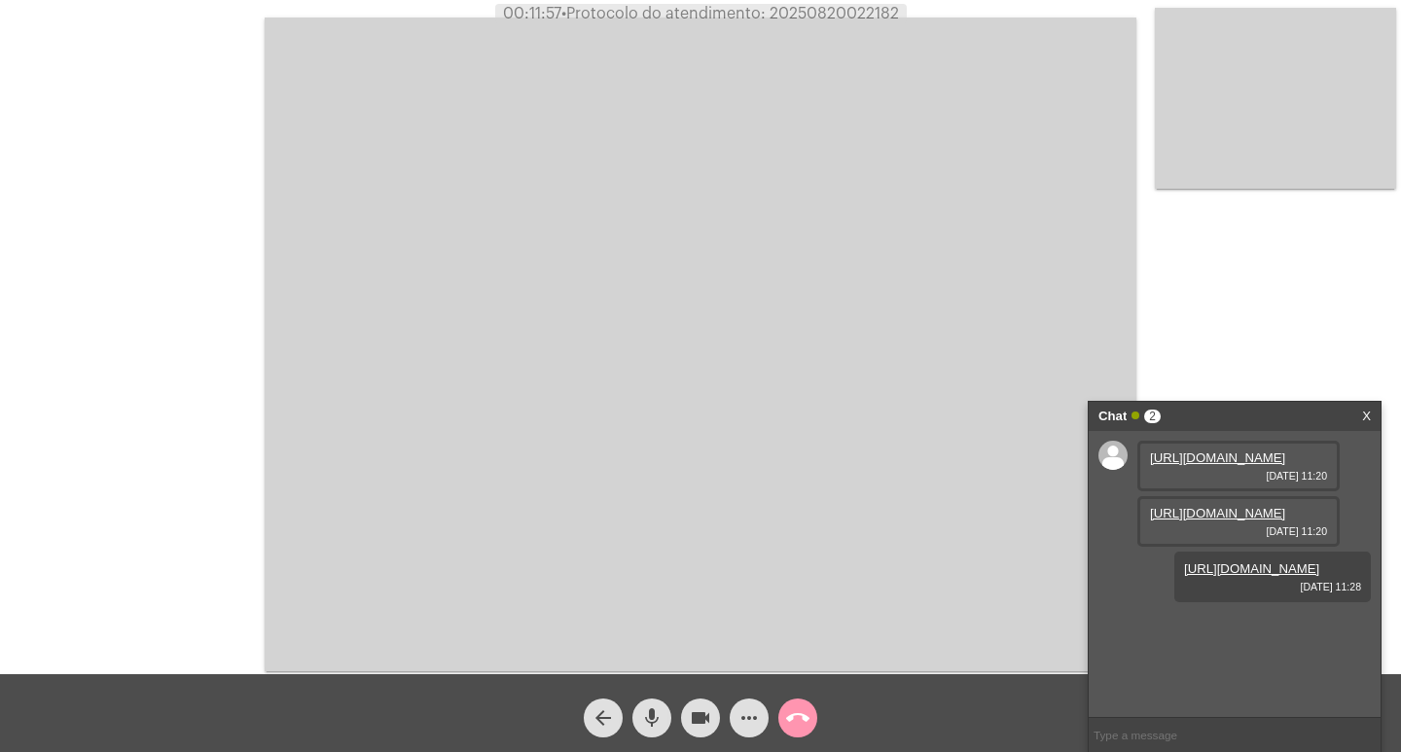
click at [845, 12] on span "• Protocolo do atendimento: 20250820022182" at bounding box center [730, 14] width 338 height 16
copy span "20250820022182"
click at [781, 714] on button "call_end" at bounding box center [797, 718] width 39 height 39
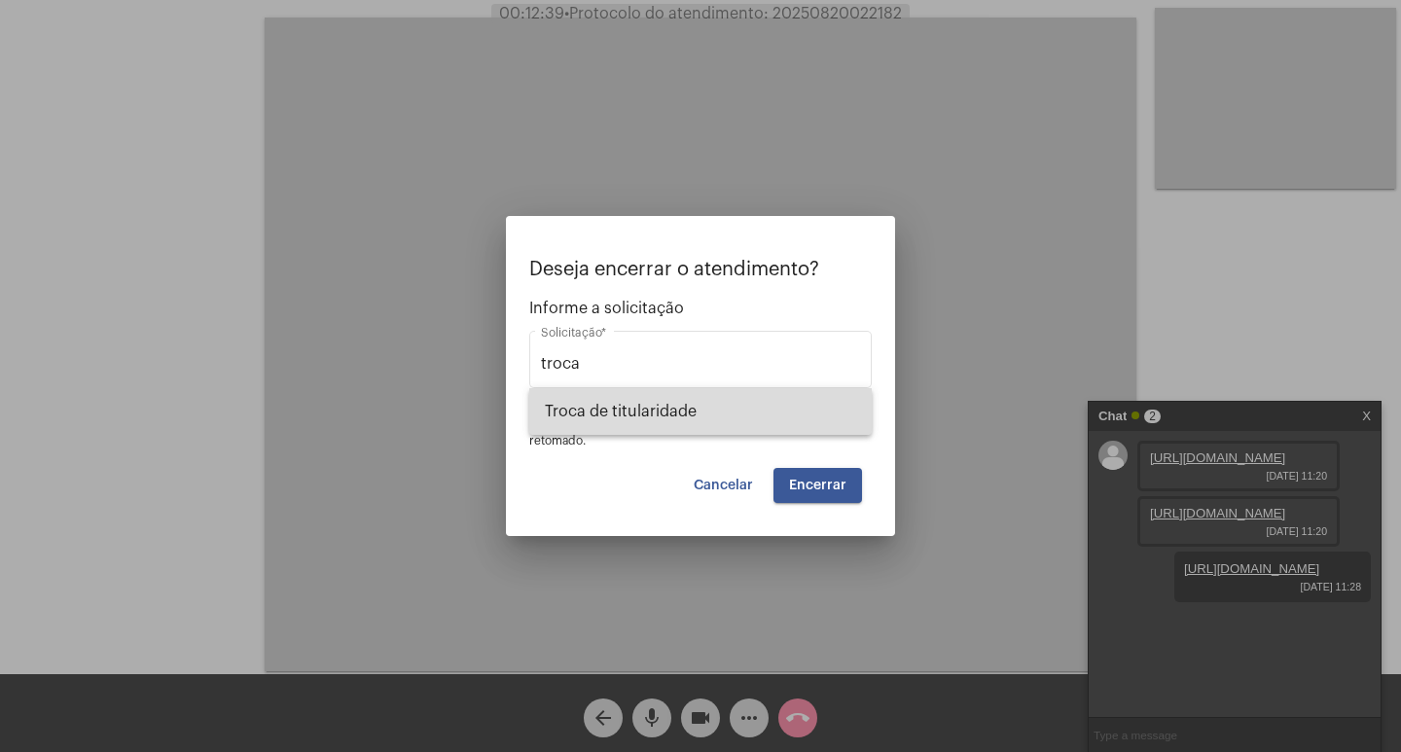
click at [646, 422] on span "Troca de titularidade" at bounding box center [700, 411] width 311 height 47
type input "Troca de titularidade"
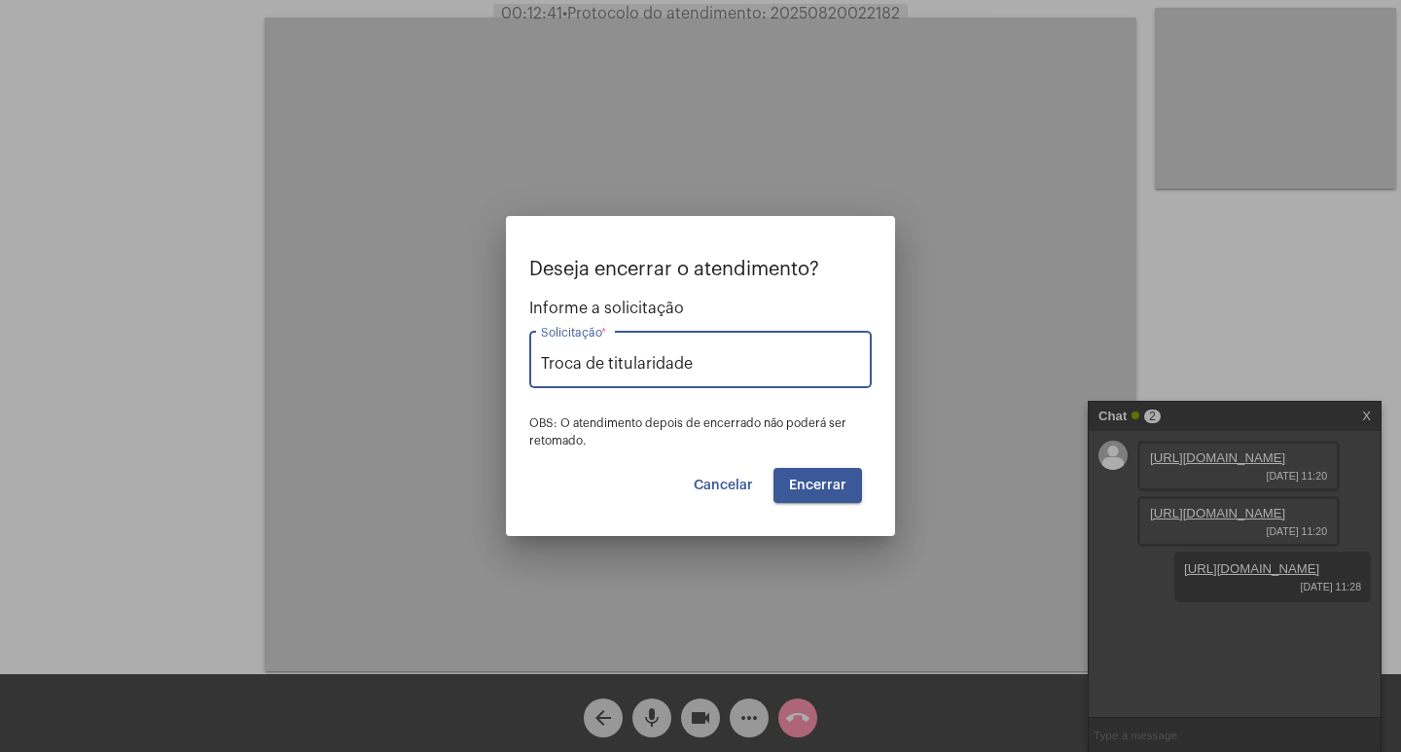
drag, startPoint x: 828, startPoint y: 493, endPoint x: 851, endPoint y: 507, distance: 27.0
click at [867, 530] on mat-dialog-container "Deseja encerrar o atendimento? Informe a solicitação Troca de titularidade Soli…" at bounding box center [700, 376] width 389 height 320
click at [832, 489] on span "Encerrar" at bounding box center [817, 486] width 57 height 14
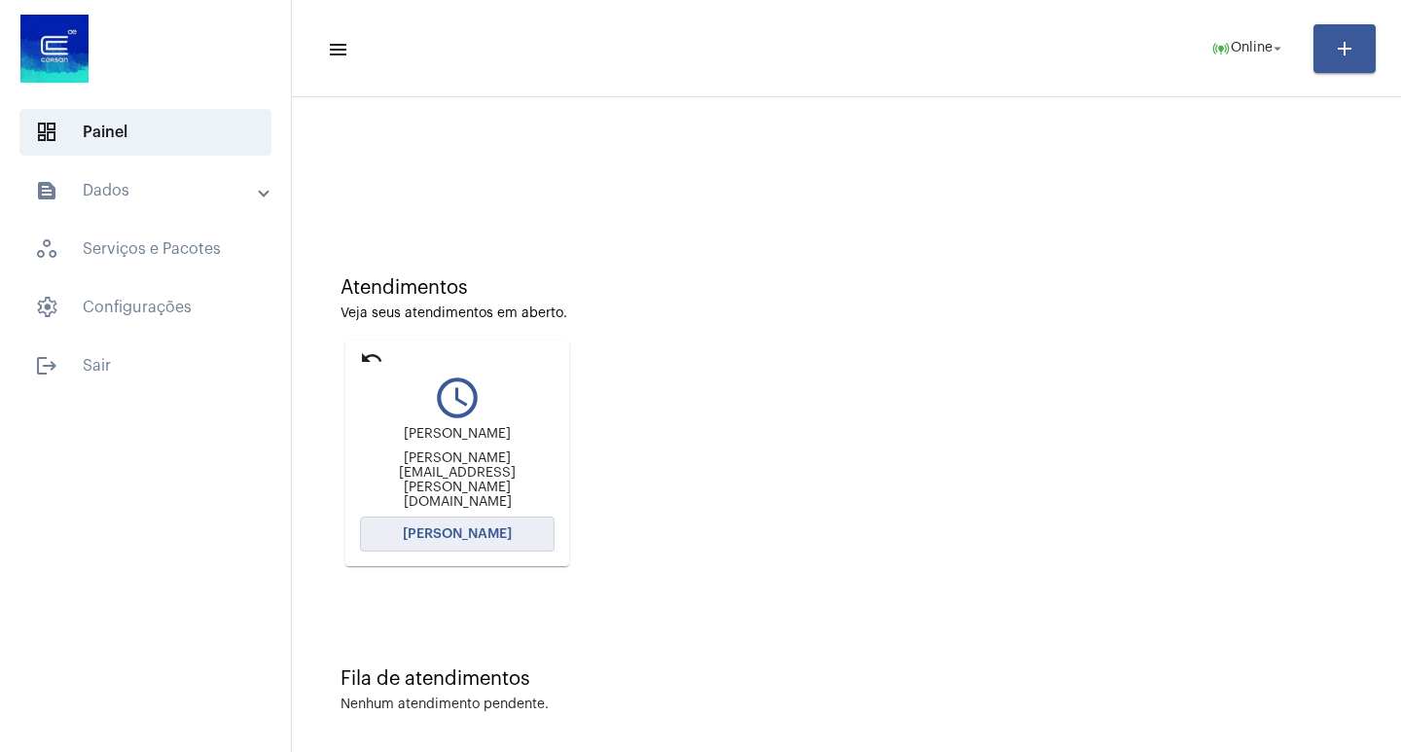
click at [467, 536] on span "[PERSON_NAME]" at bounding box center [457, 534] width 109 height 14
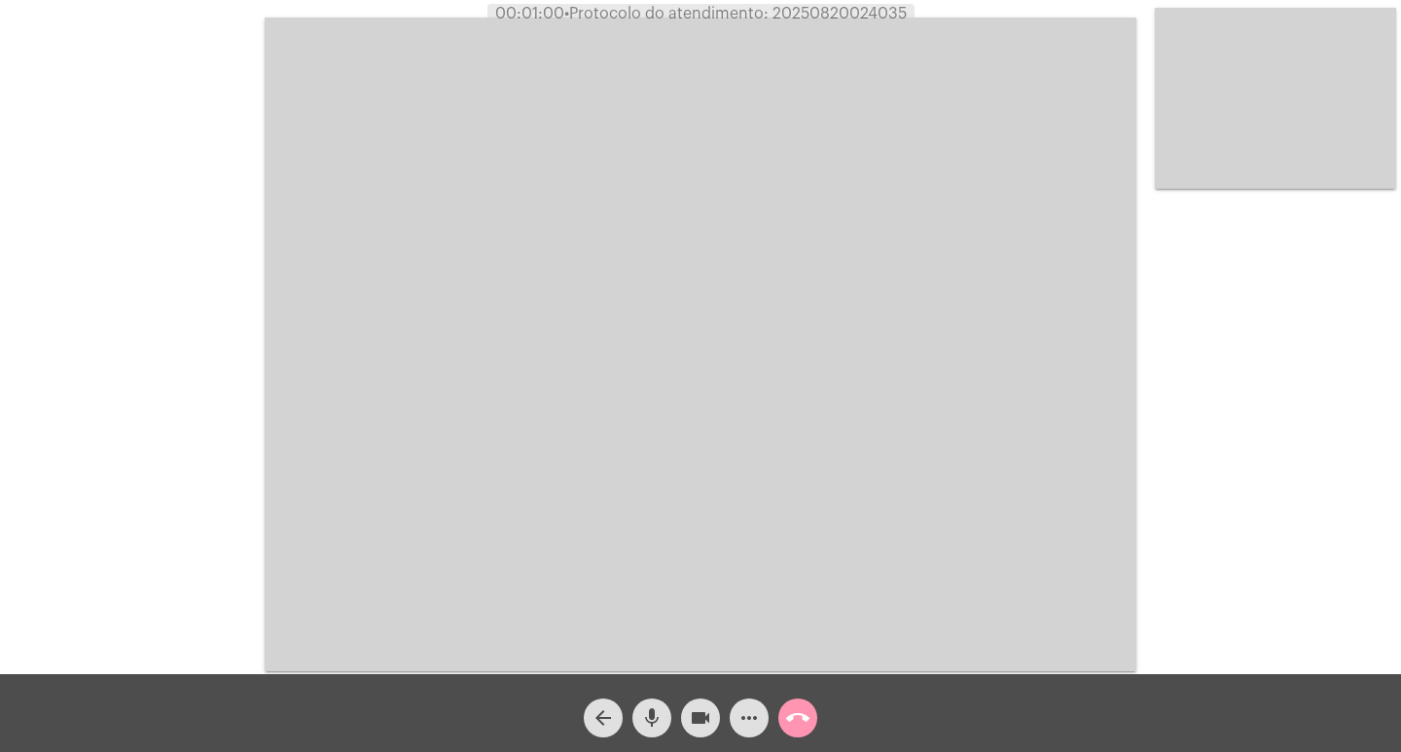
click at [526, 288] on video at bounding box center [701, 345] width 872 height 654
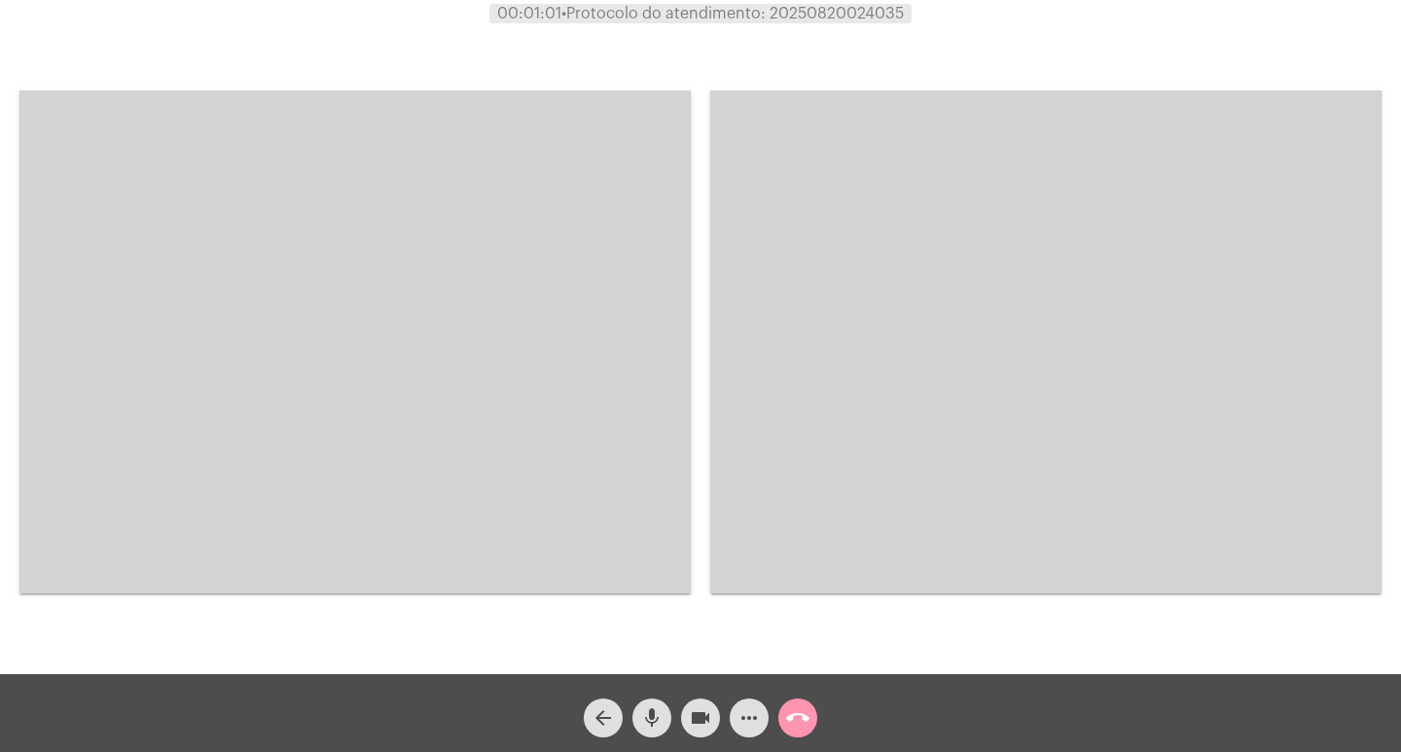
click at [505, 277] on video at bounding box center [354, 341] width 671 height 503
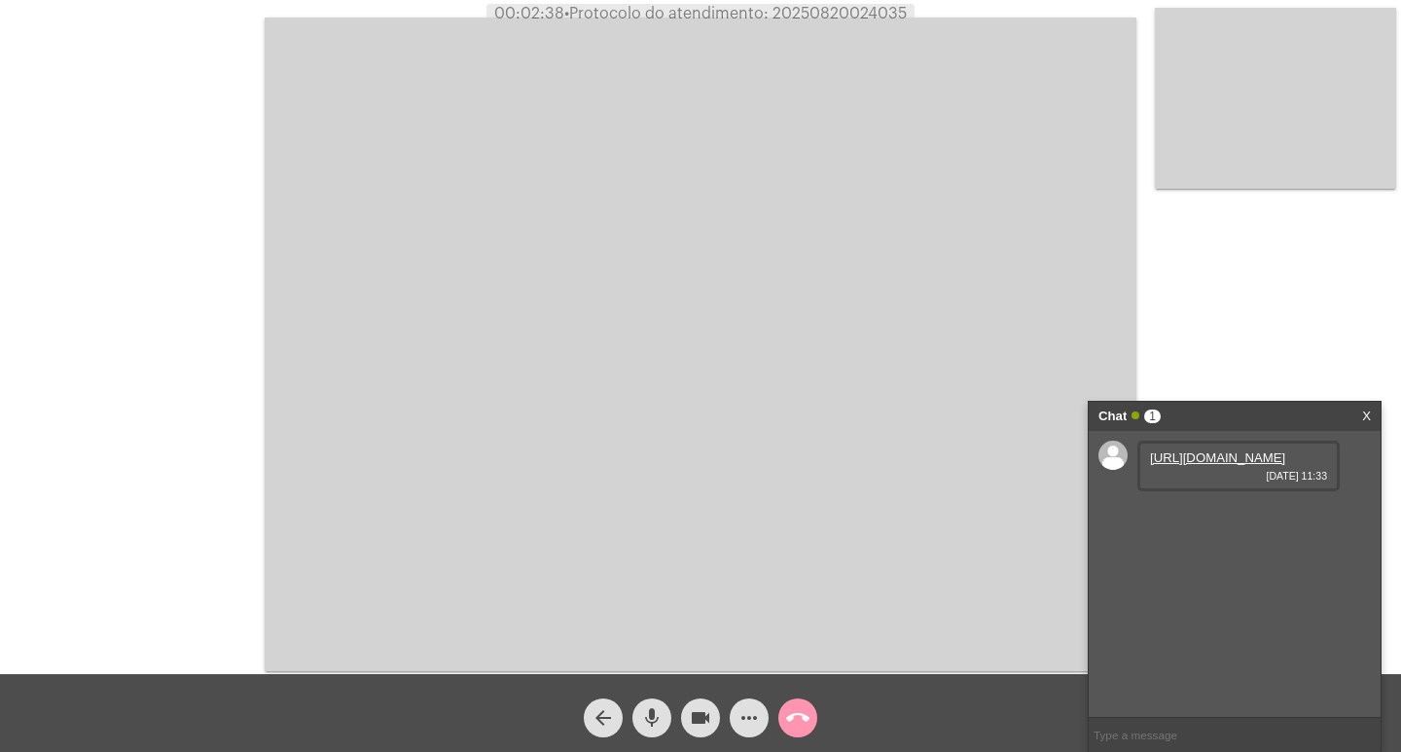
click at [1193, 465] on link "[URL][DOMAIN_NAME]" at bounding box center [1217, 458] width 135 height 15
click at [809, 720] on mat-icon "call_end" at bounding box center [797, 717] width 23 height 23
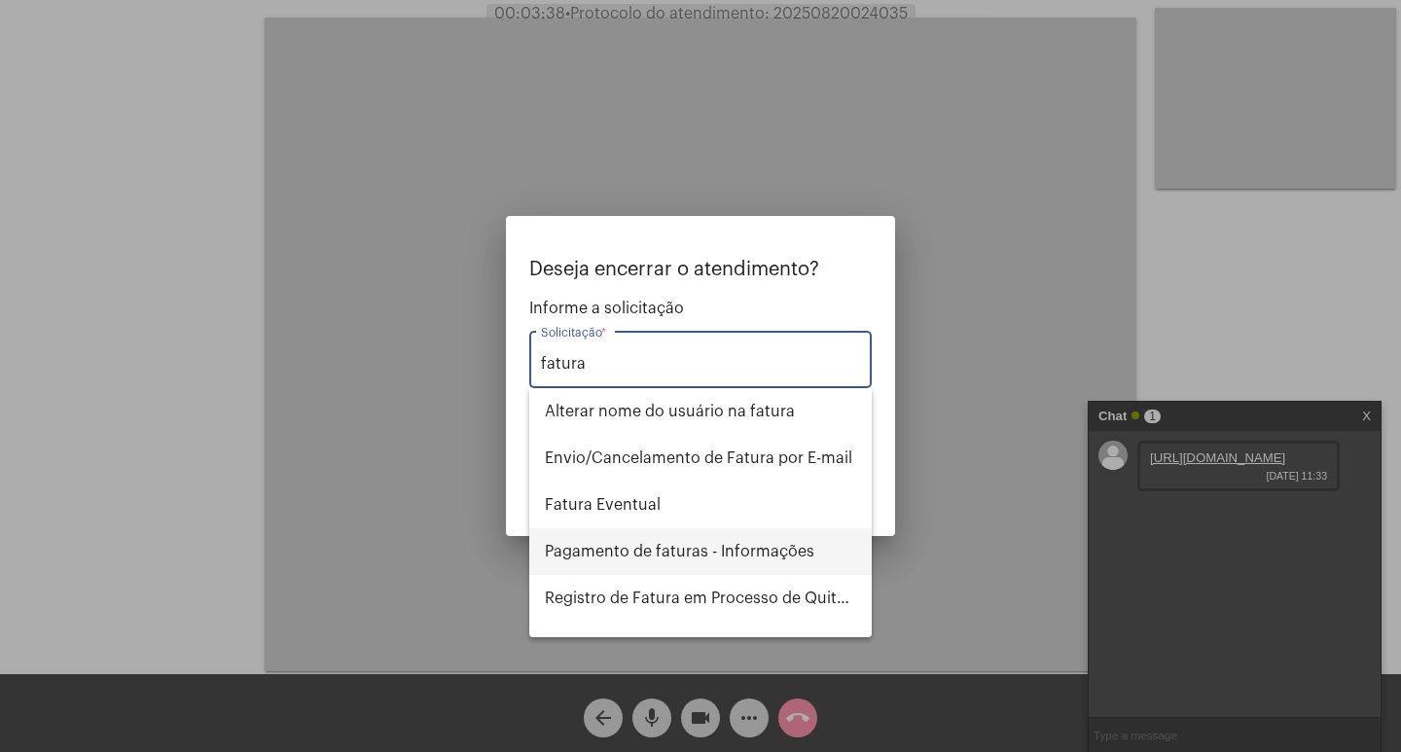
click at [637, 557] on span "Pagamento de faturas - Informações" at bounding box center [700, 551] width 311 height 47
type input "Pagamento de faturas - Informações"
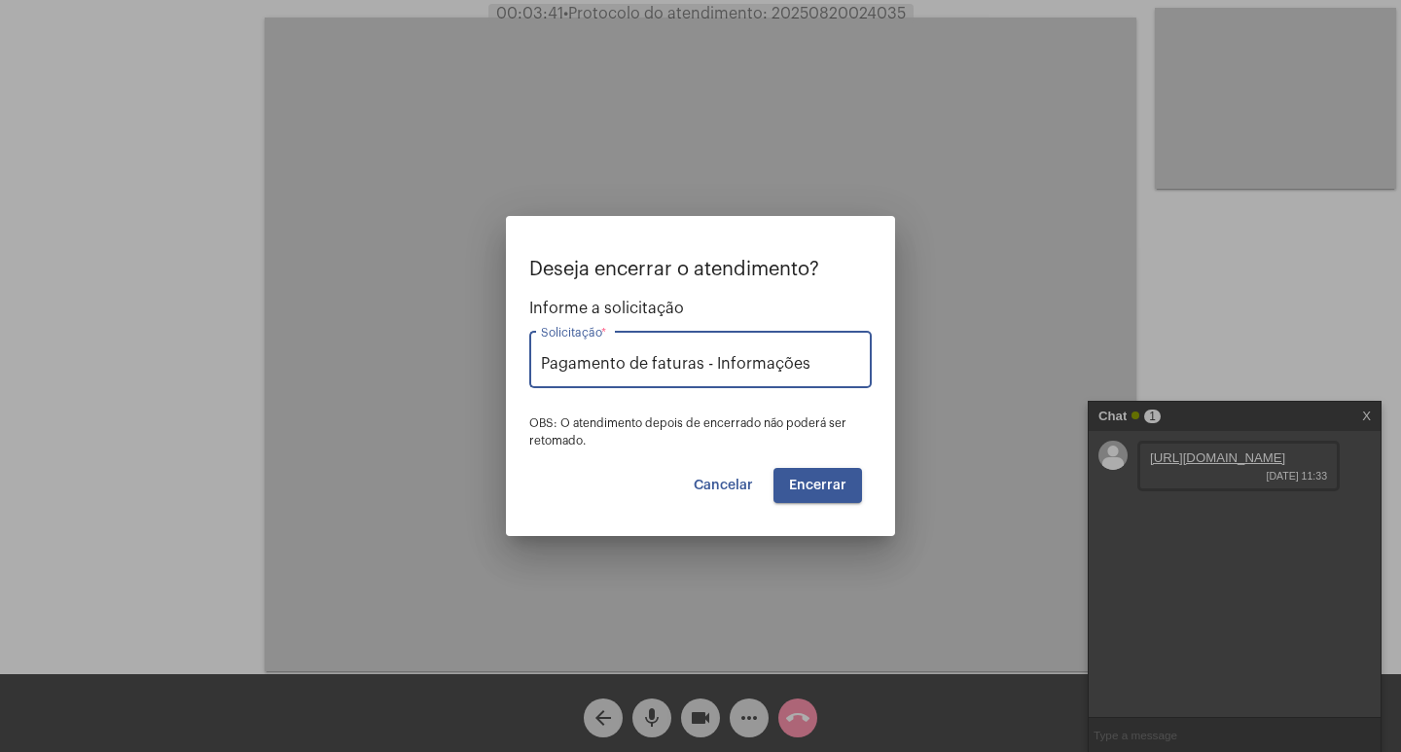
click at [829, 497] on button "Encerrar" at bounding box center [818, 485] width 89 height 35
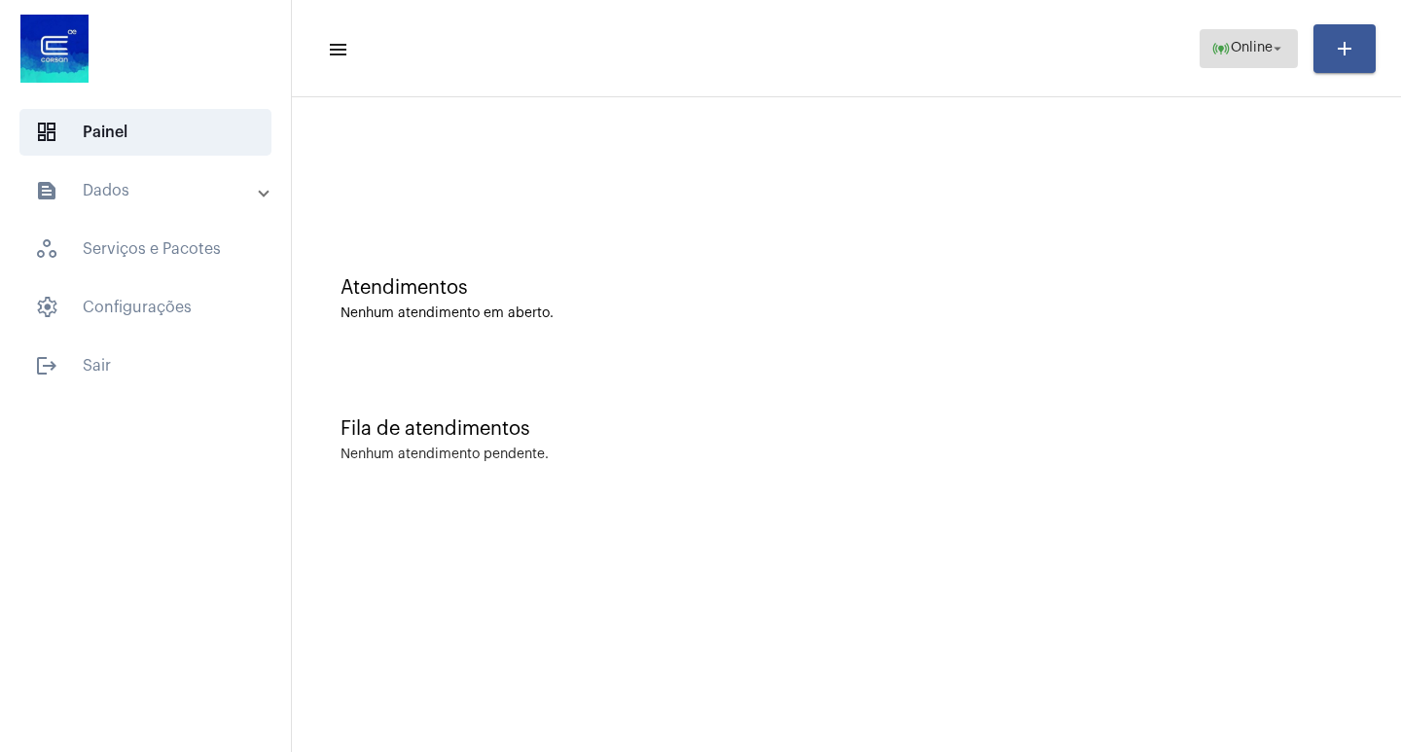
click at [1253, 35] on span "online_prediction Online arrow_drop_down" at bounding box center [1248, 47] width 75 height 35
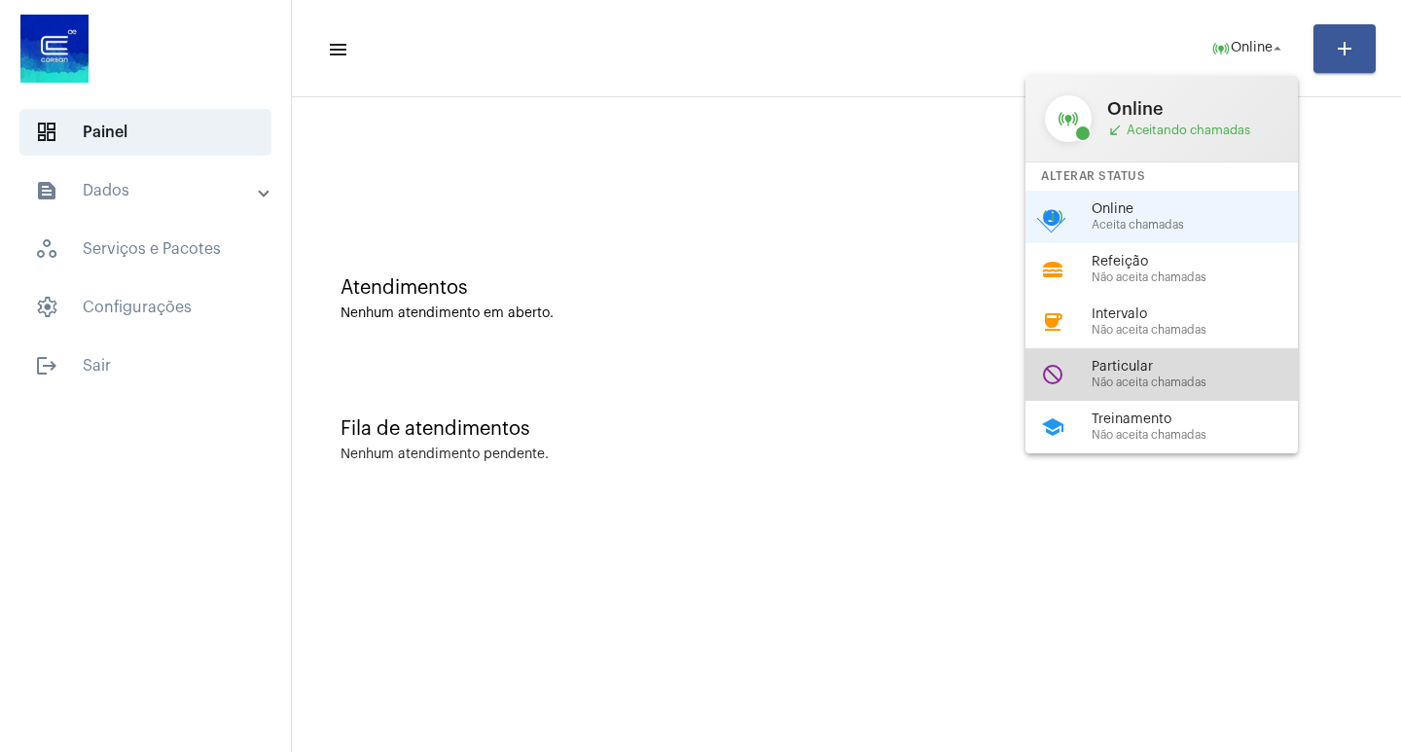
click at [1212, 362] on span "Particular" at bounding box center [1203, 367] width 222 height 15
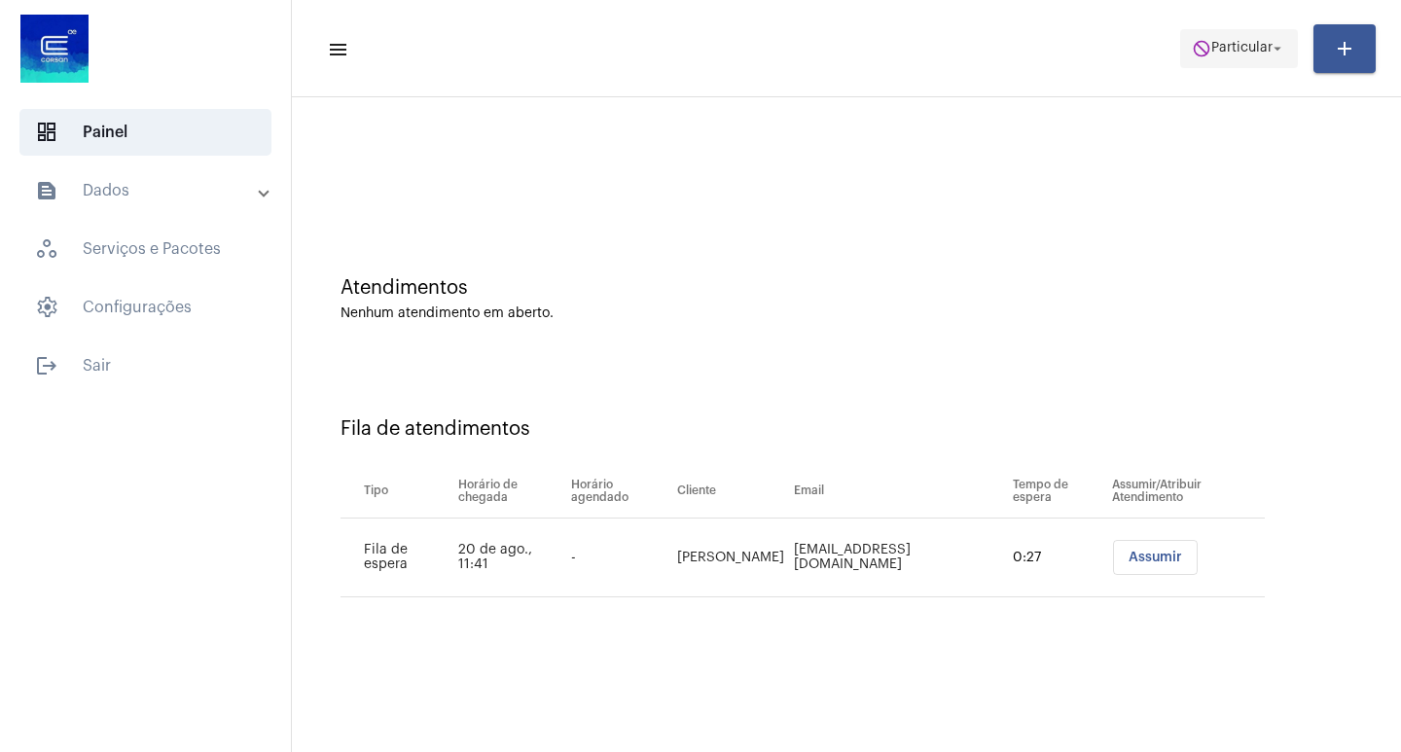
click at [1239, 29] on button "do_not_disturb Particular arrow_drop_down" at bounding box center [1239, 48] width 118 height 39
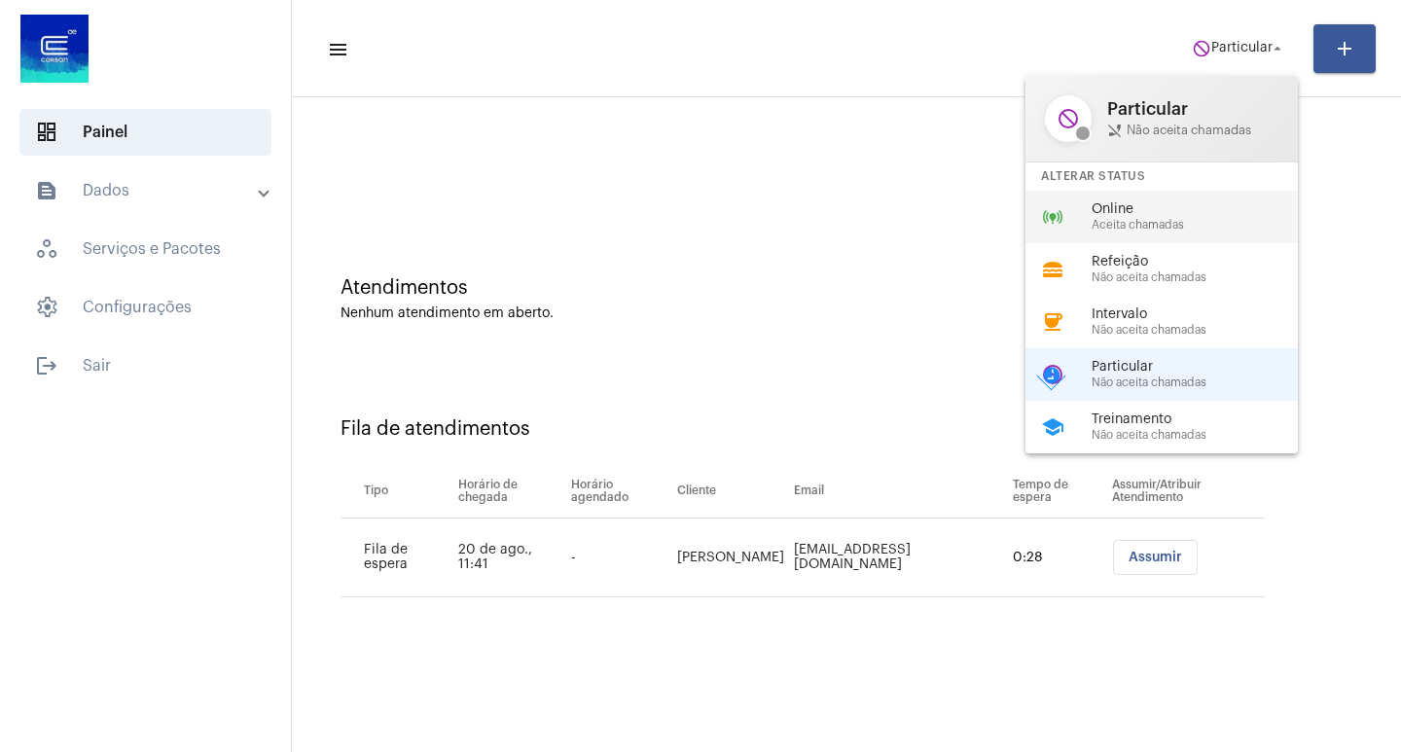
click at [1166, 222] on span "Aceita chamadas" at bounding box center [1203, 225] width 222 height 13
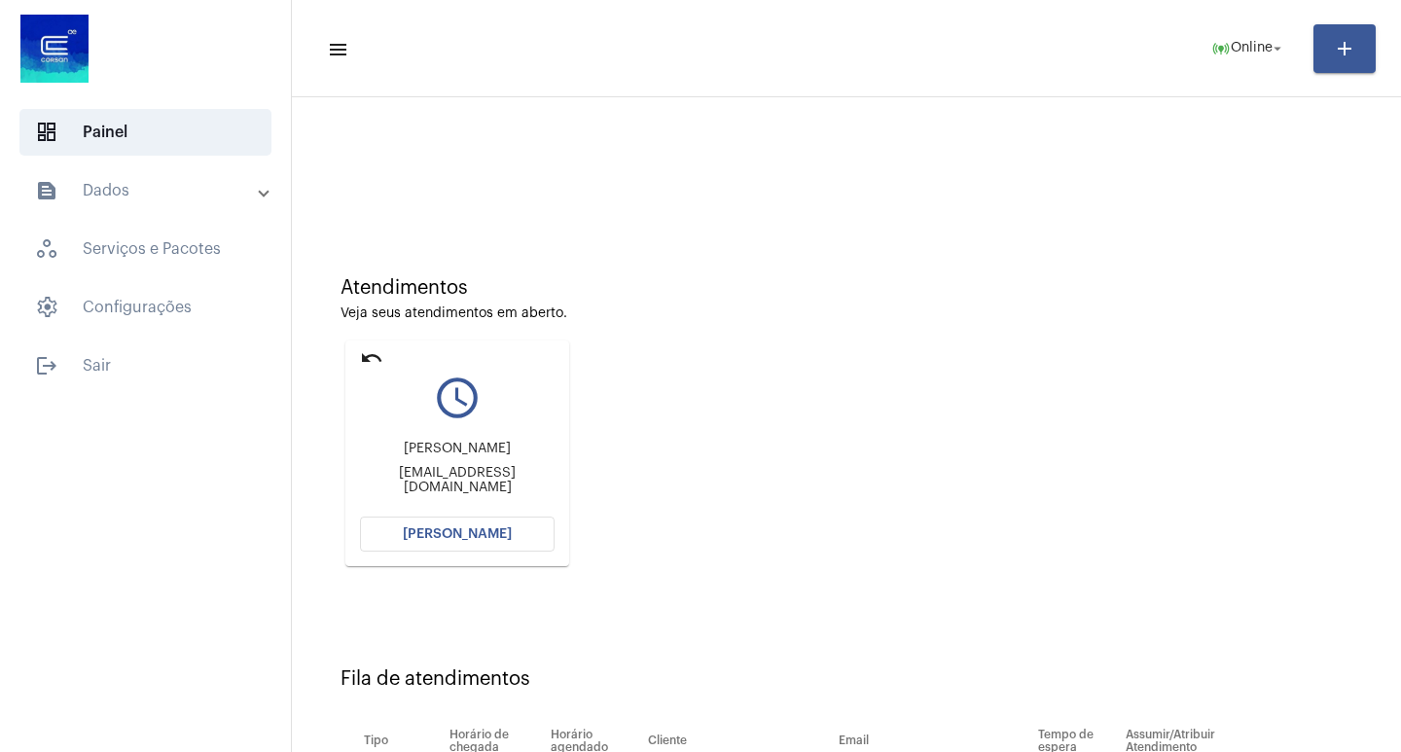
click at [371, 511] on div "[PERSON_NAME] [EMAIL_ADDRESS][DOMAIN_NAME]" at bounding box center [457, 468] width 195 height 88
click at [372, 522] on button "[PERSON_NAME]" at bounding box center [457, 534] width 195 height 35
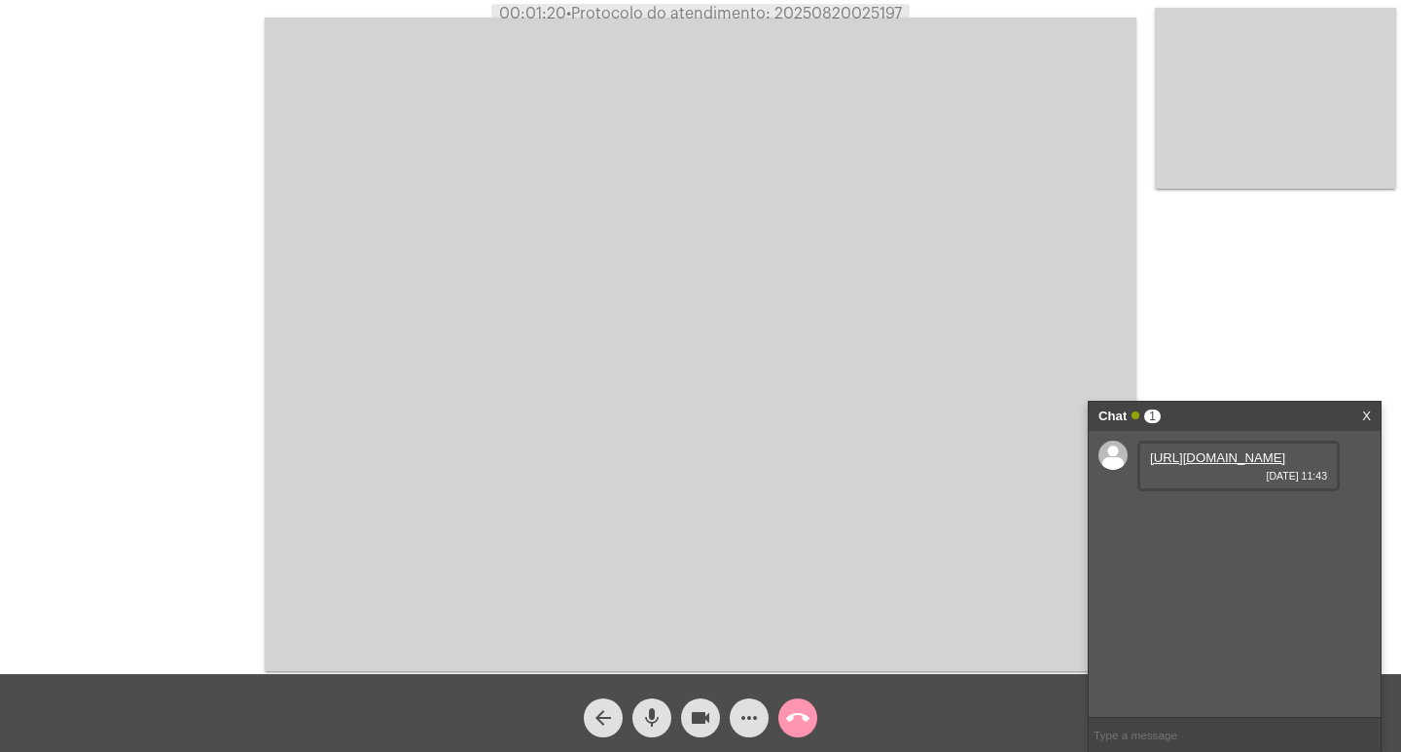
click at [1232, 465] on link "[URL][DOMAIN_NAME]" at bounding box center [1217, 458] width 135 height 15
click at [798, 714] on mat-icon "call_end" at bounding box center [797, 717] width 23 height 23
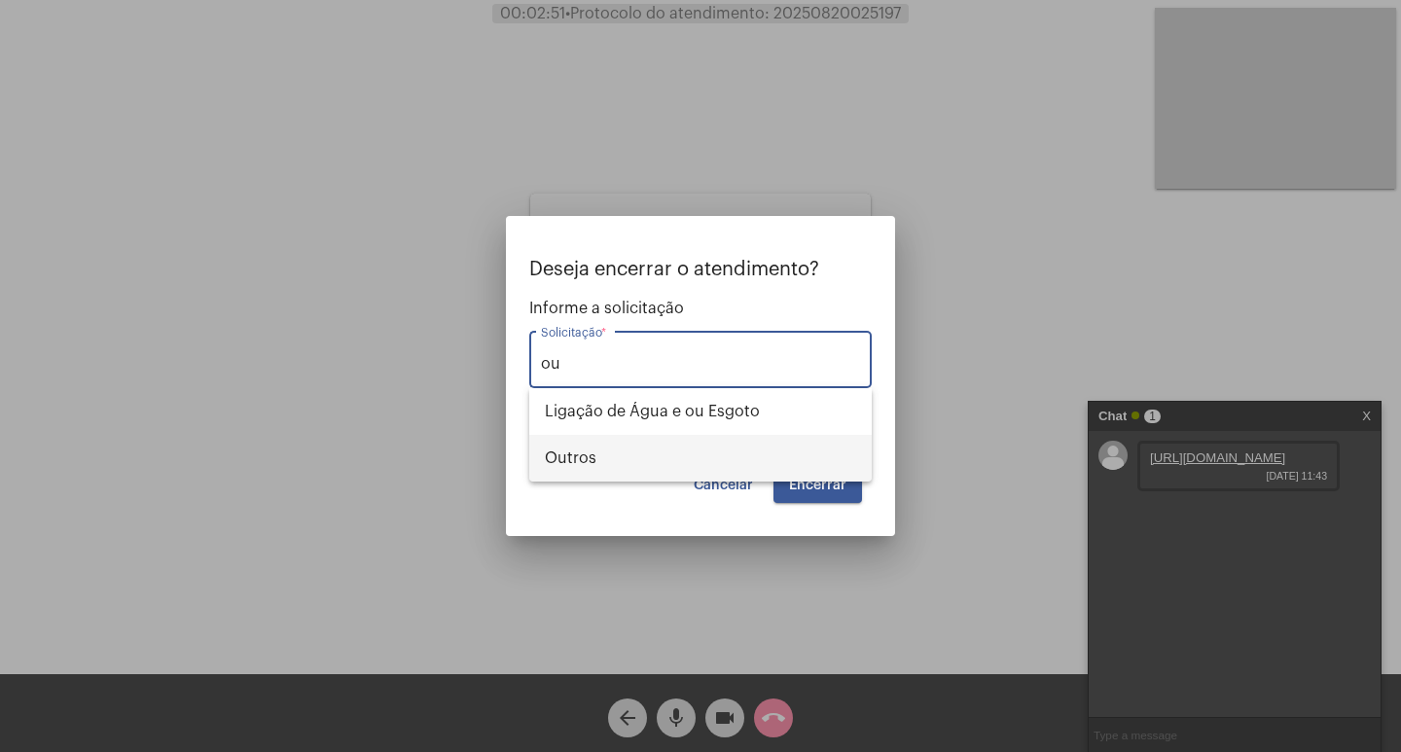
click at [595, 455] on span "Outros" at bounding box center [700, 458] width 311 height 47
type input "Outros"
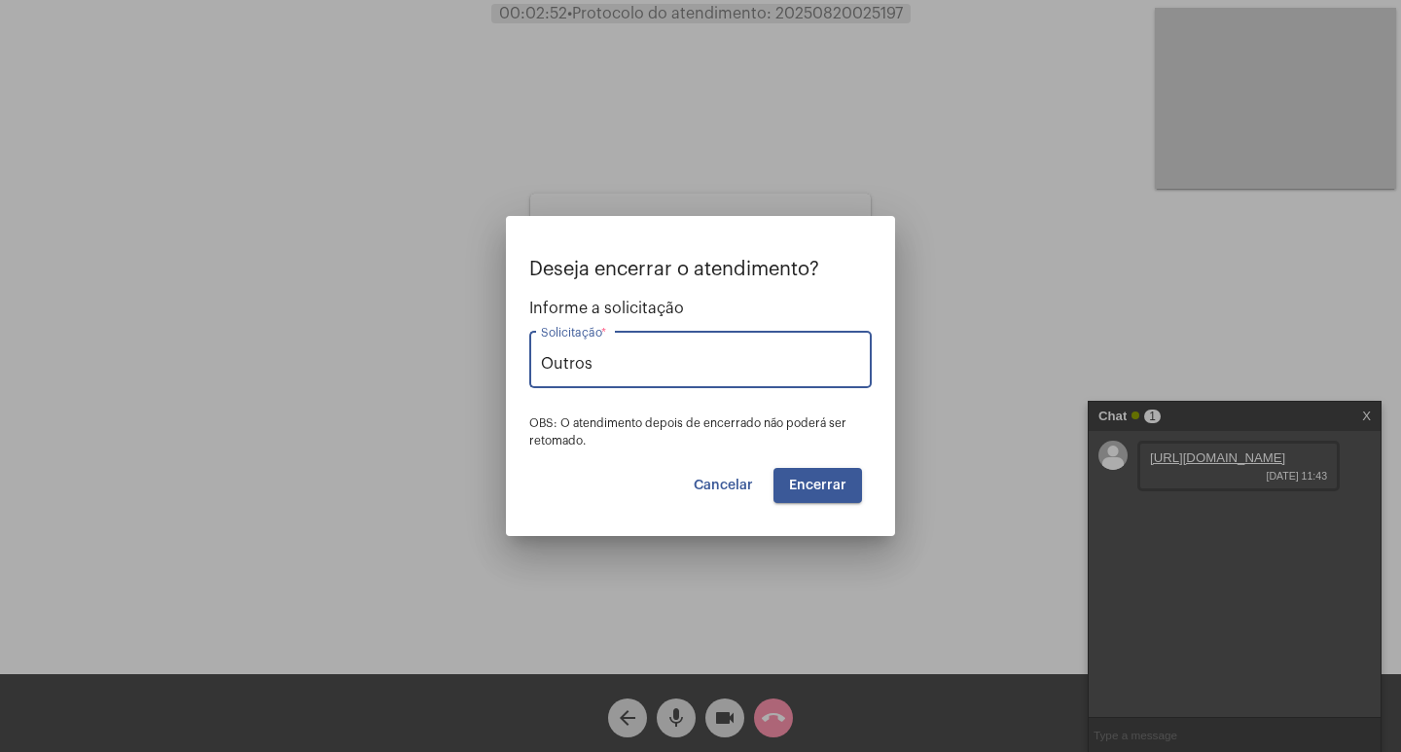
click at [823, 494] on button "Encerrar" at bounding box center [818, 485] width 89 height 35
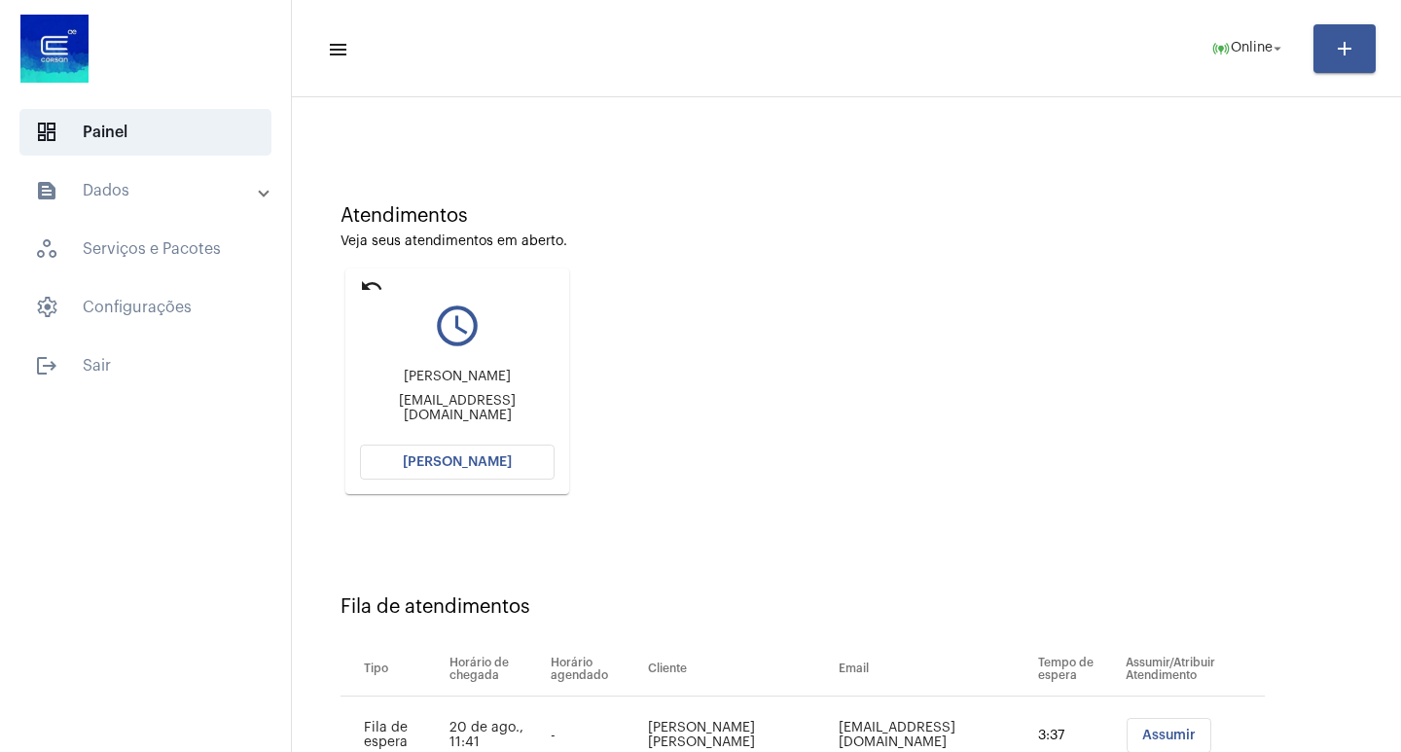
scroll to position [148, 0]
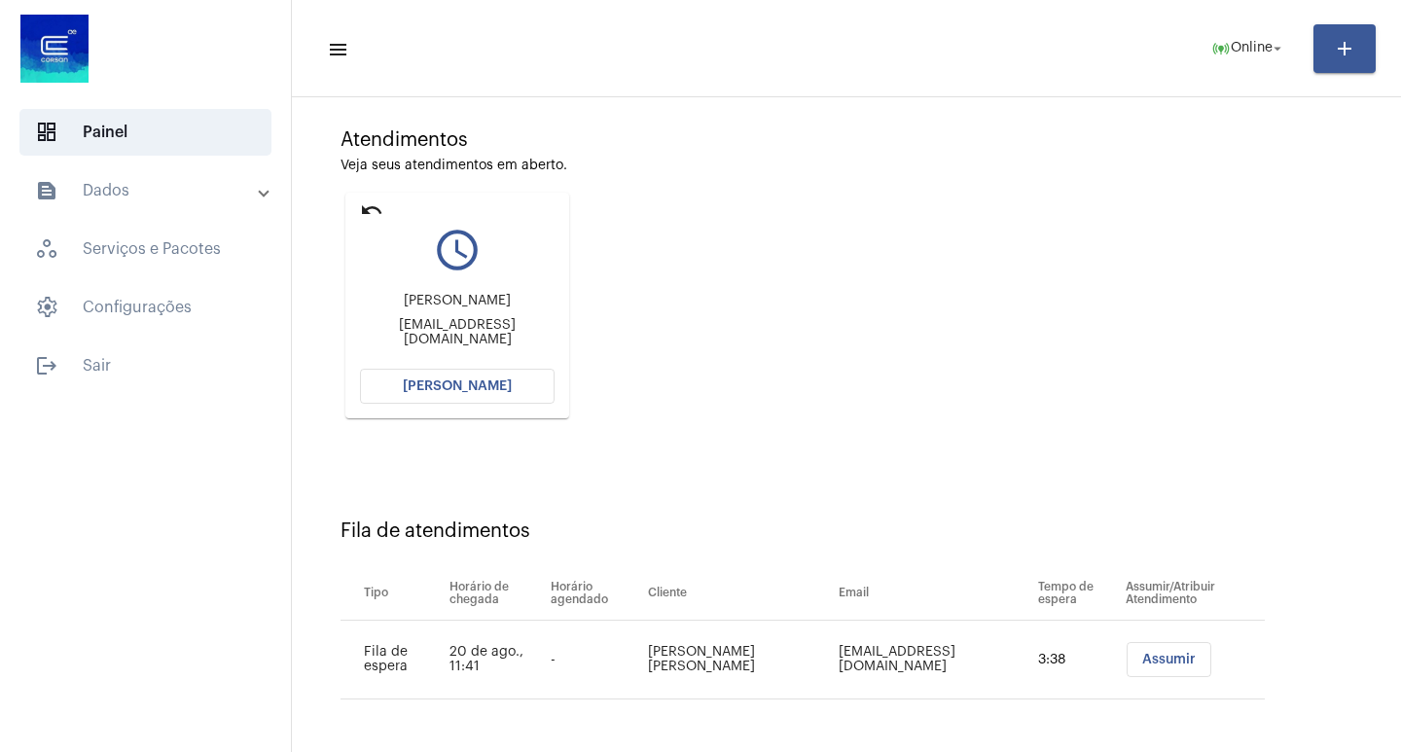
click at [501, 378] on button "[PERSON_NAME]" at bounding box center [457, 386] width 195 height 35
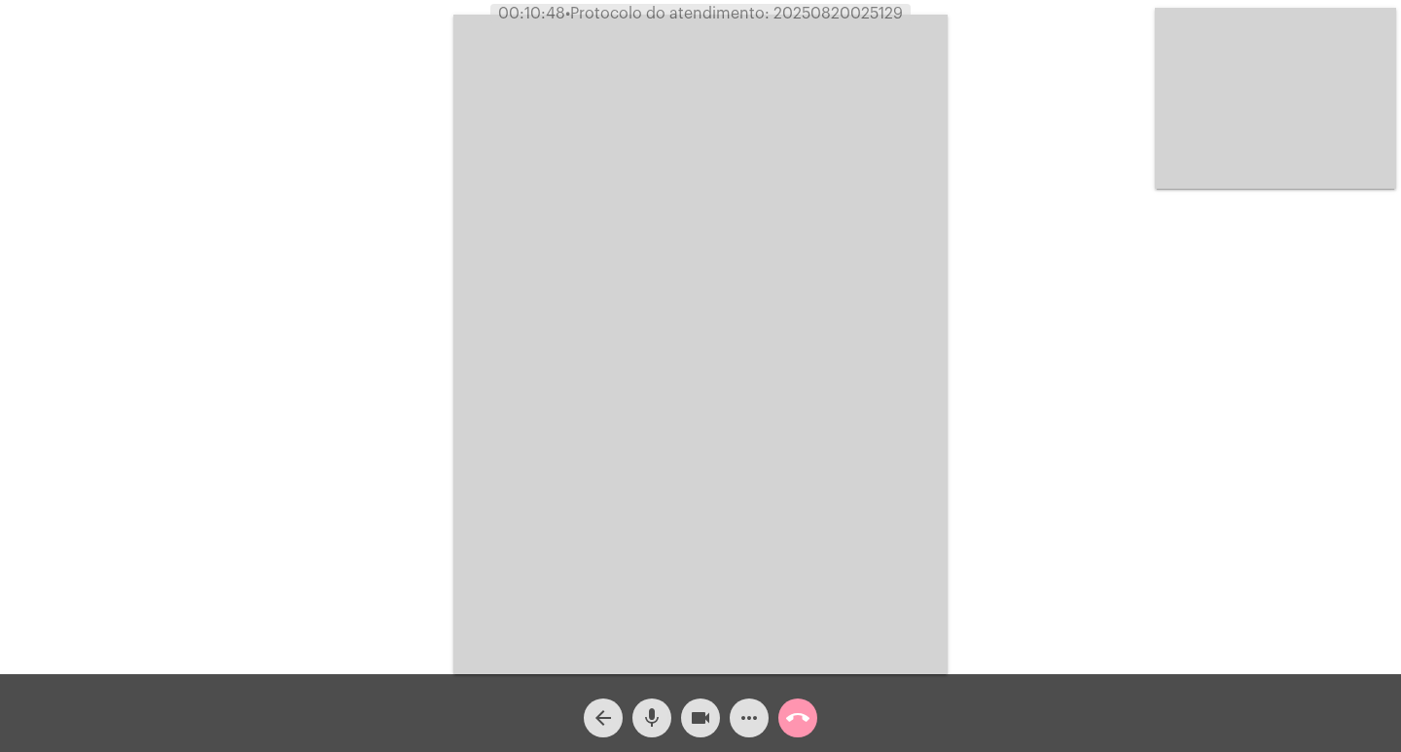
click at [748, 717] on mat-icon "more_horiz" at bounding box center [749, 717] width 23 height 23
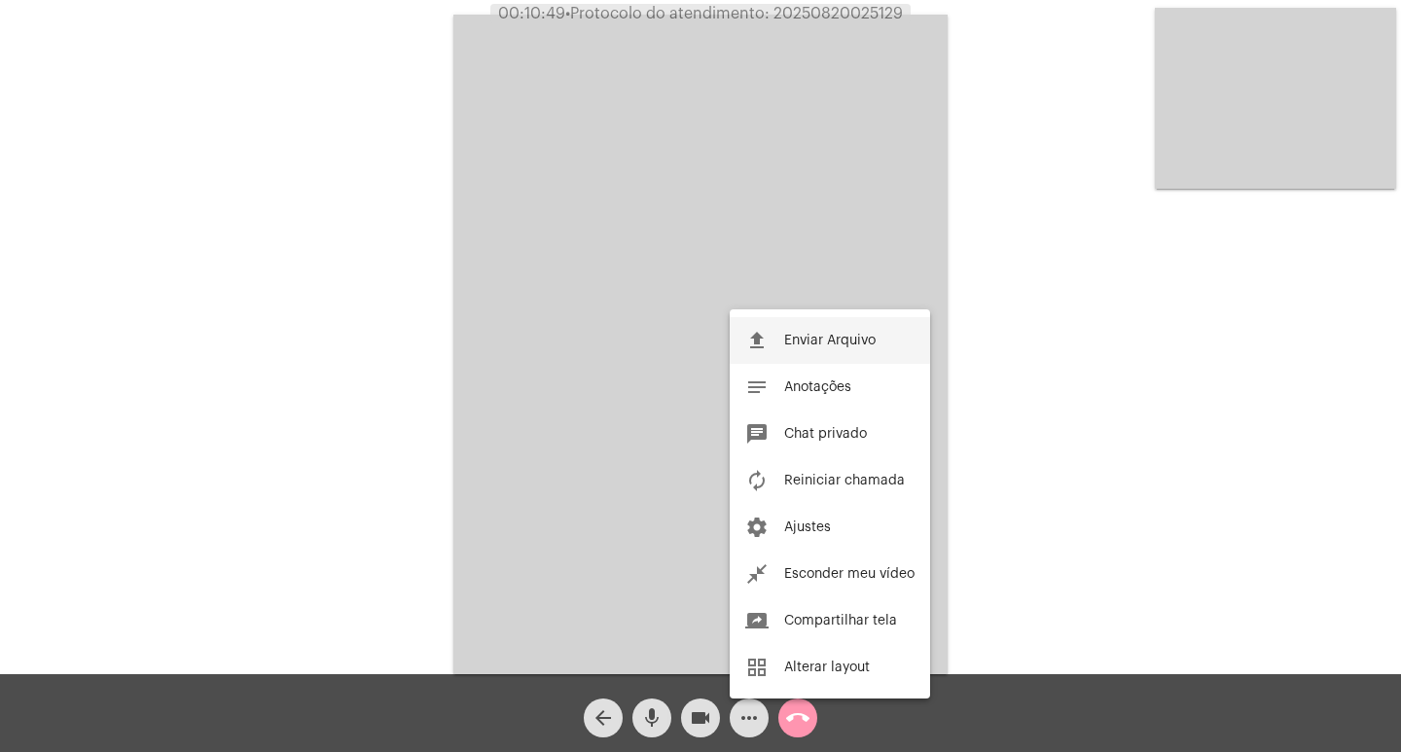
click at [834, 347] on button "file_upload Enviar Arquivo" at bounding box center [830, 340] width 200 height 47
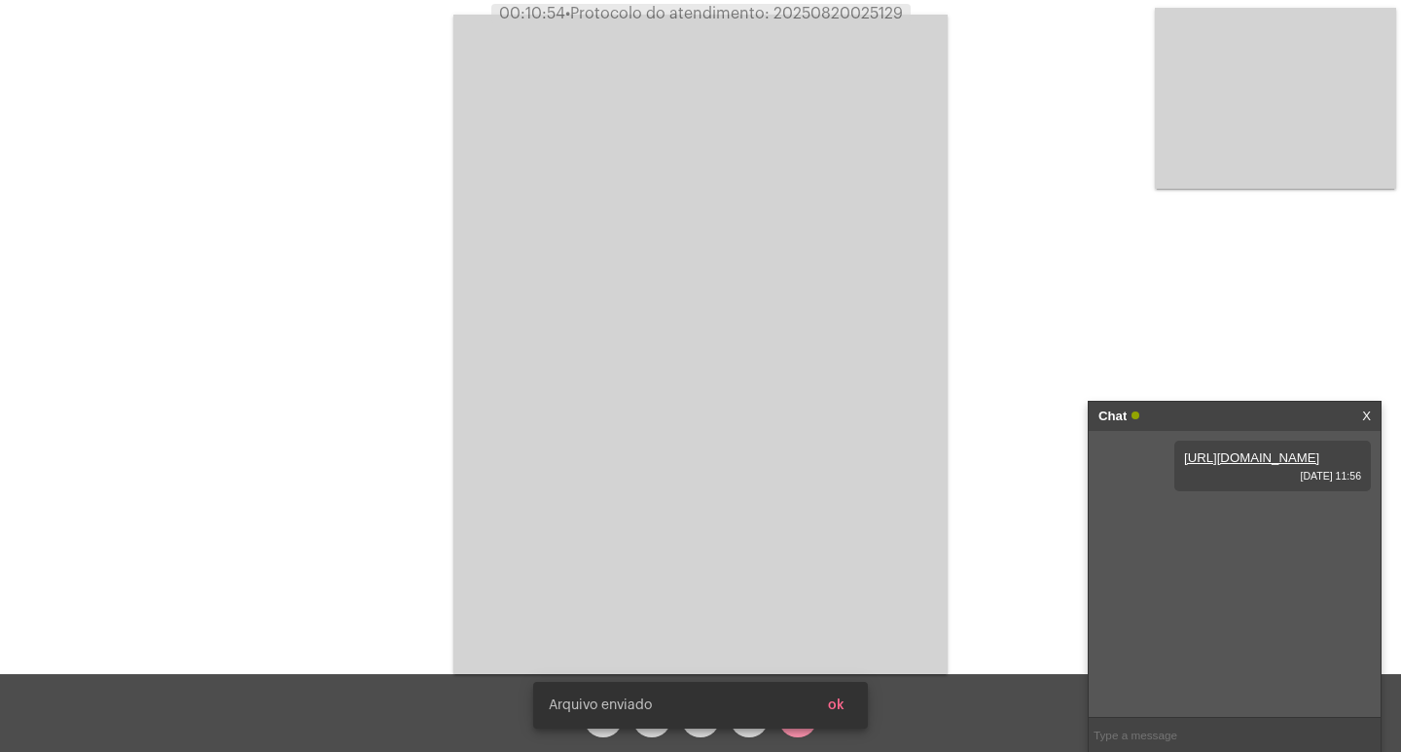
click at [740, 735] on div "[PERSON_NAME] enviado ok" at bounding box center [700, 705] width 381 height 93
click at [830, 704] on span "ok" at bounding box center [836, 706] width 17 height 14
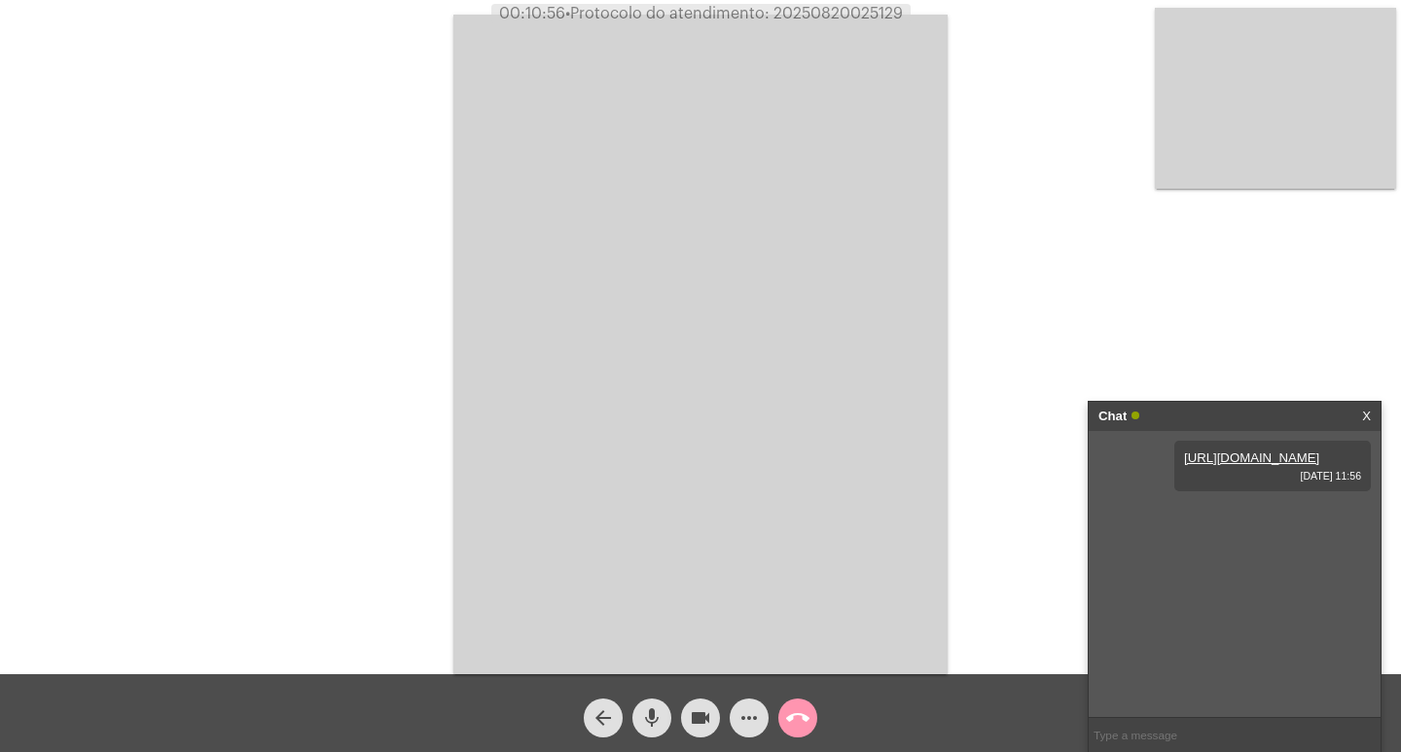
click at [748, 712] on mat-icon "more_horiz" at bounding box center [749, 717] width 23 height 23
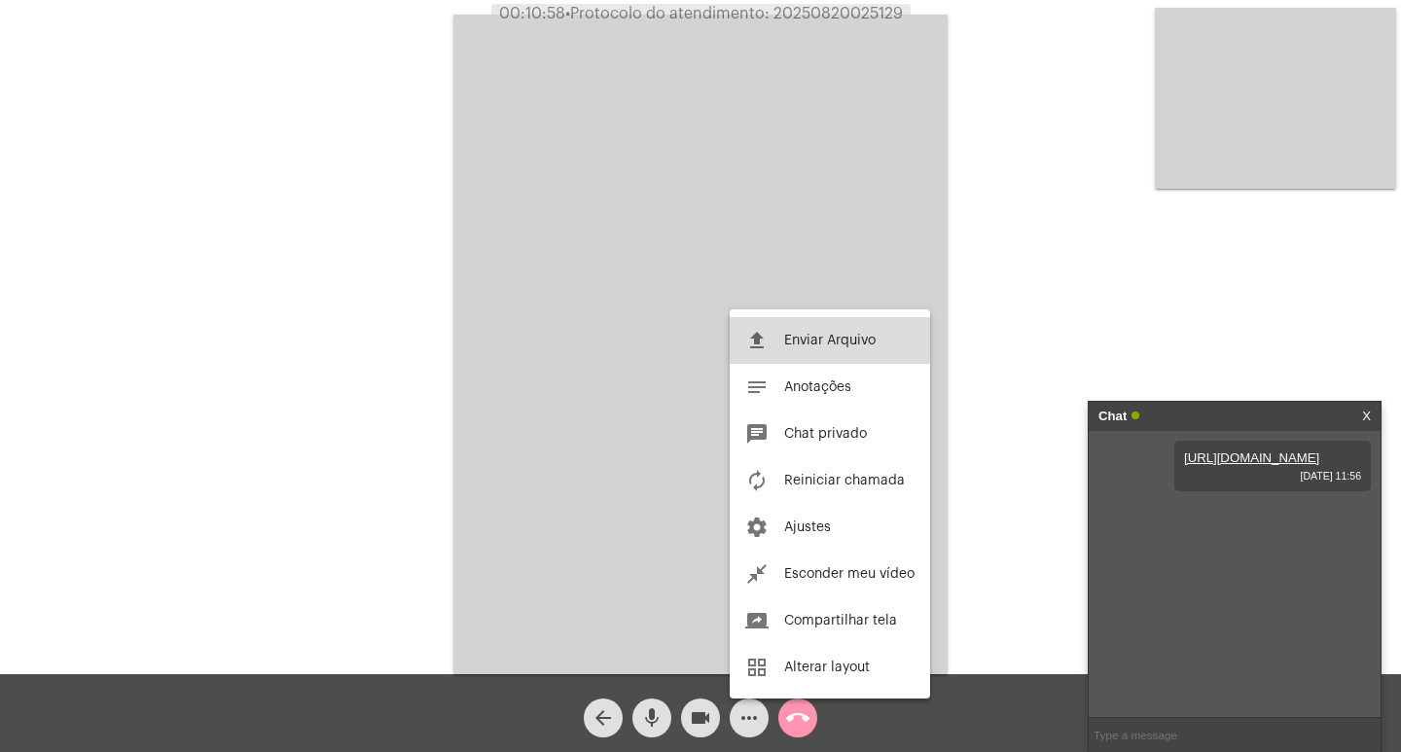
click at [861, 349] on button "file_upload Enviar Arquivo" at bounding box center [830, 340] width 200 height 47
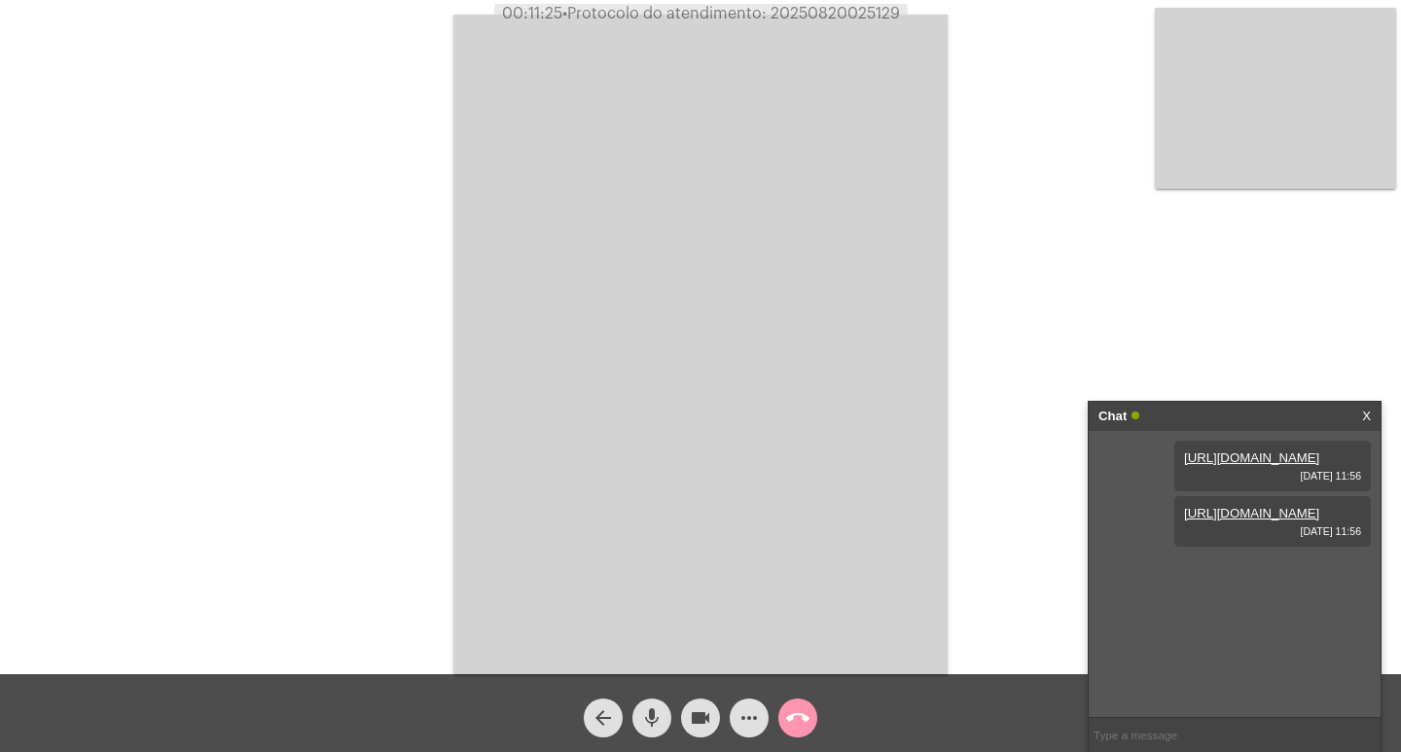
click at [848, 4] on span "00:11:25 • Protocolo do atendimento: 20250820025129" at bounding box center [701, 13] width 414 height 19
copy span "20250820025129"
click at [405, 241] on div "Acessando Câmera e Microfone..." at bounding box center [700, 342] width 1397 height 674
click at [756, 716] on mat-icon "more_horiz" at bounding box center [749, 717] width 23 height 23
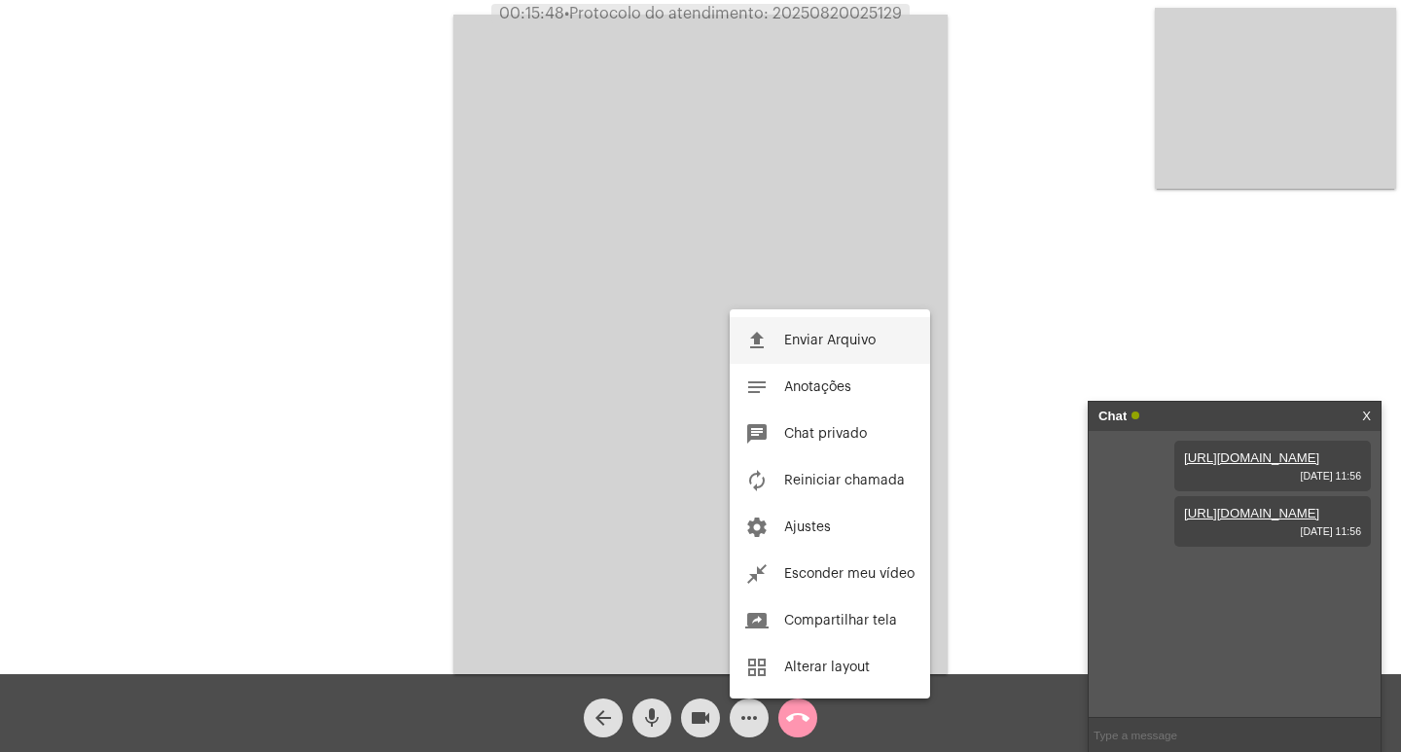
click at [838, 338] on span "Enviar Arquivo" at bounding box center [829, 341] width 91 height 14
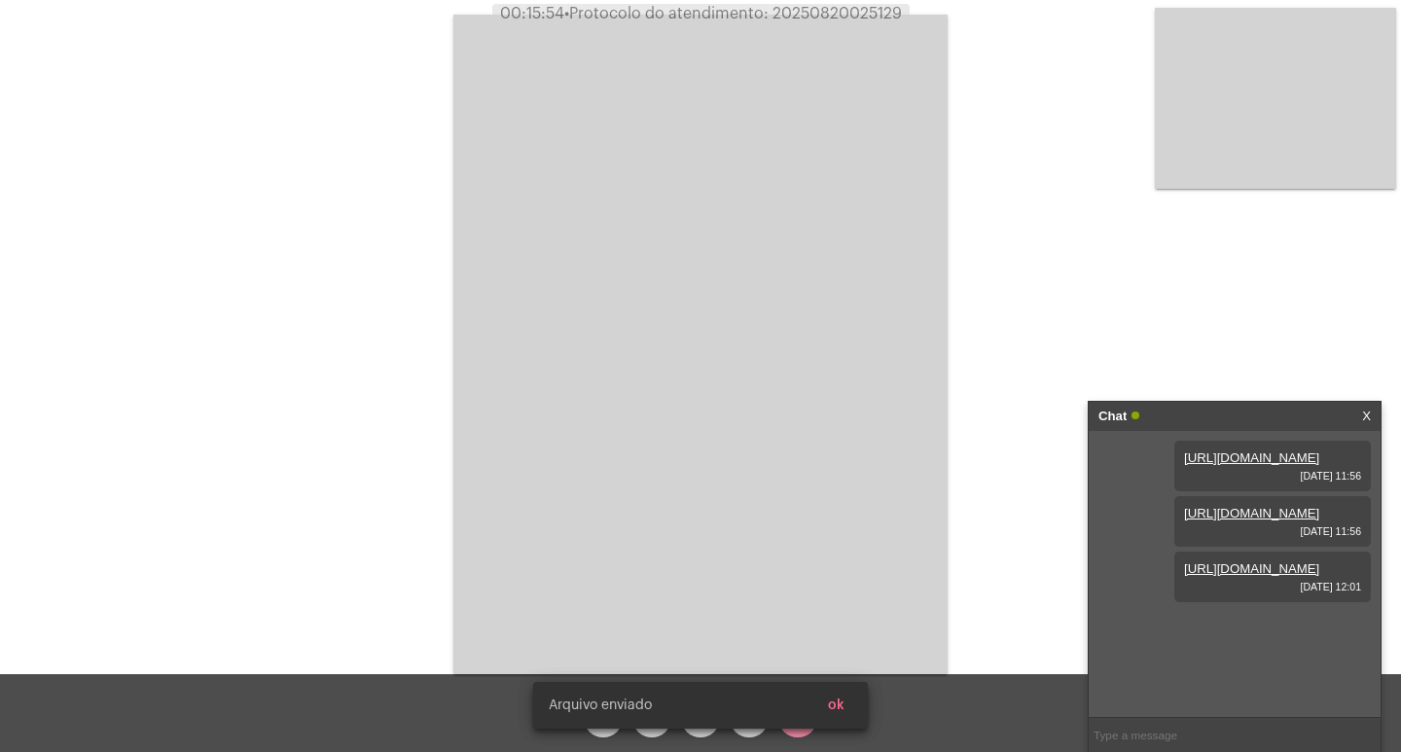
scroll to position [17, 0]
click at [748, 731] on div "[PERSON_NAME] enviado ok" at bounding box center [700, 705] width 381 height 93
click at [834, 703] on span "ok" at bounding box center [836, 706] width 17 height 14
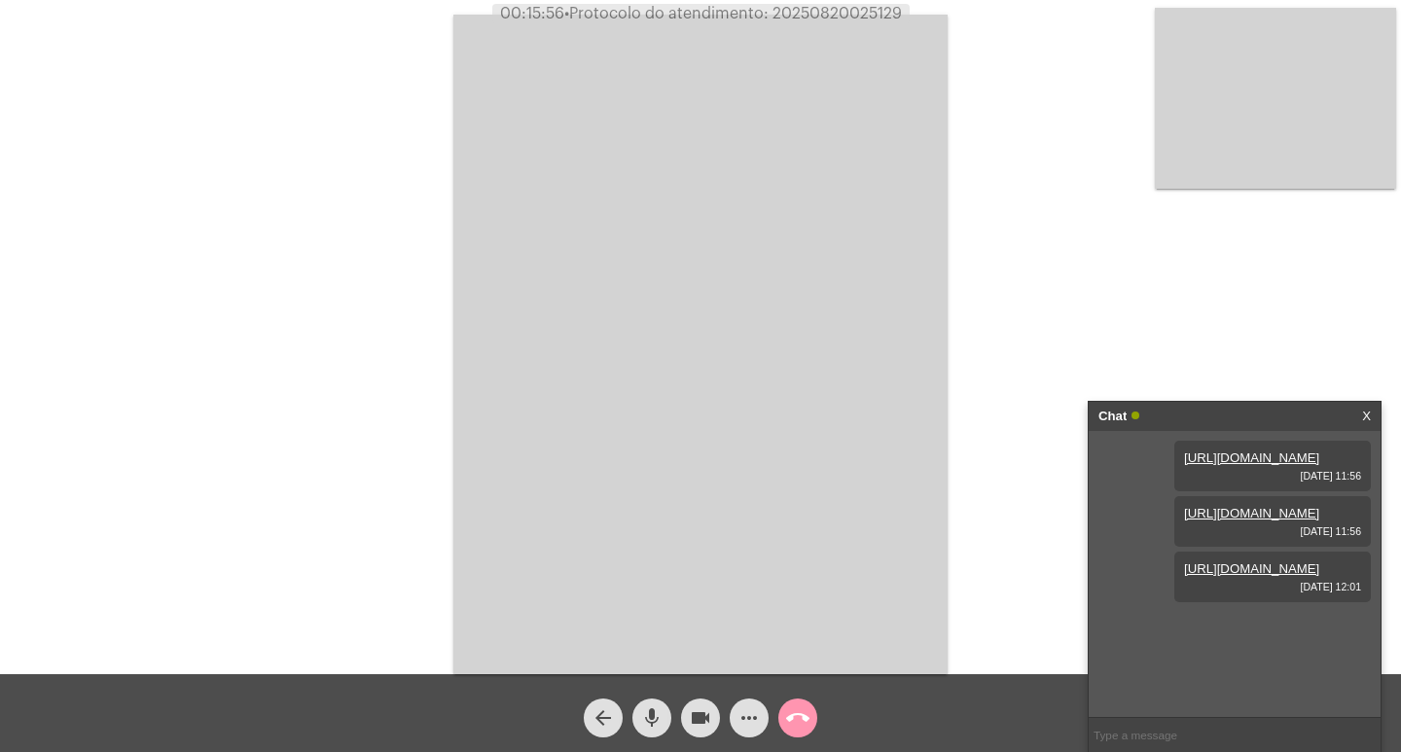
click at [771, 706] on div "more_horiz" at bounding box center [749, 713] width 49 height 49
click at [762, 710] on button "more_horiz" at bounding box center [749, 718] width 39 height 39
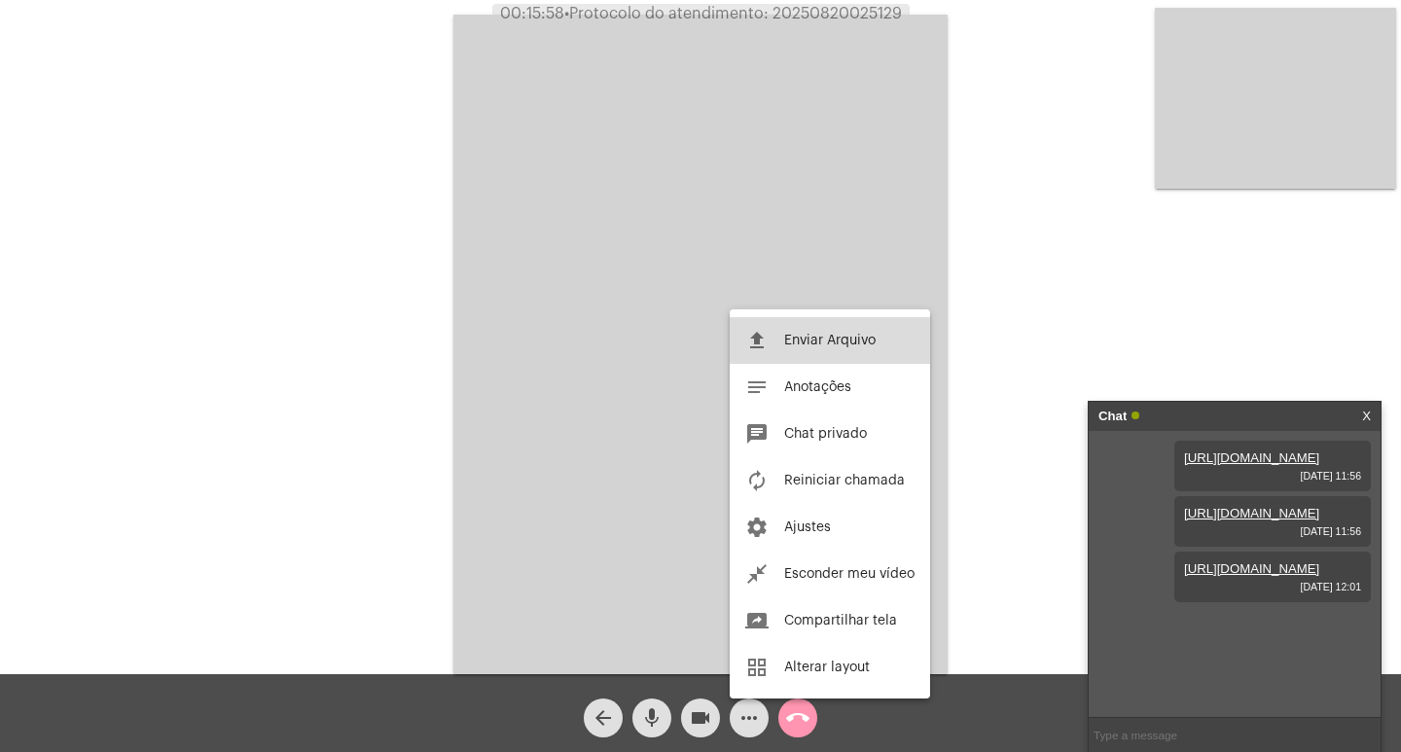
click at [825, 339] on span "Enviar Arquivo" at bounding box center [829, 341] width 91 height 14
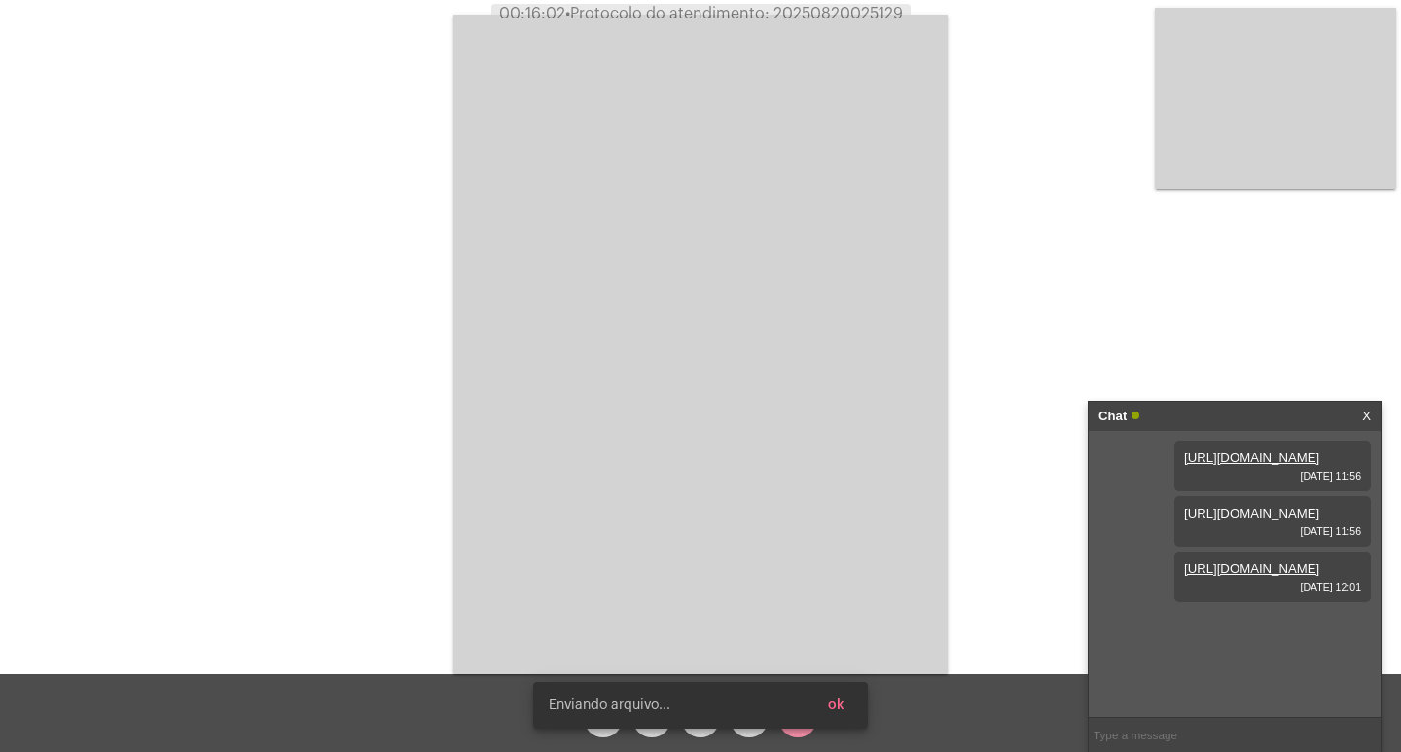
scroll to position [116, 0]
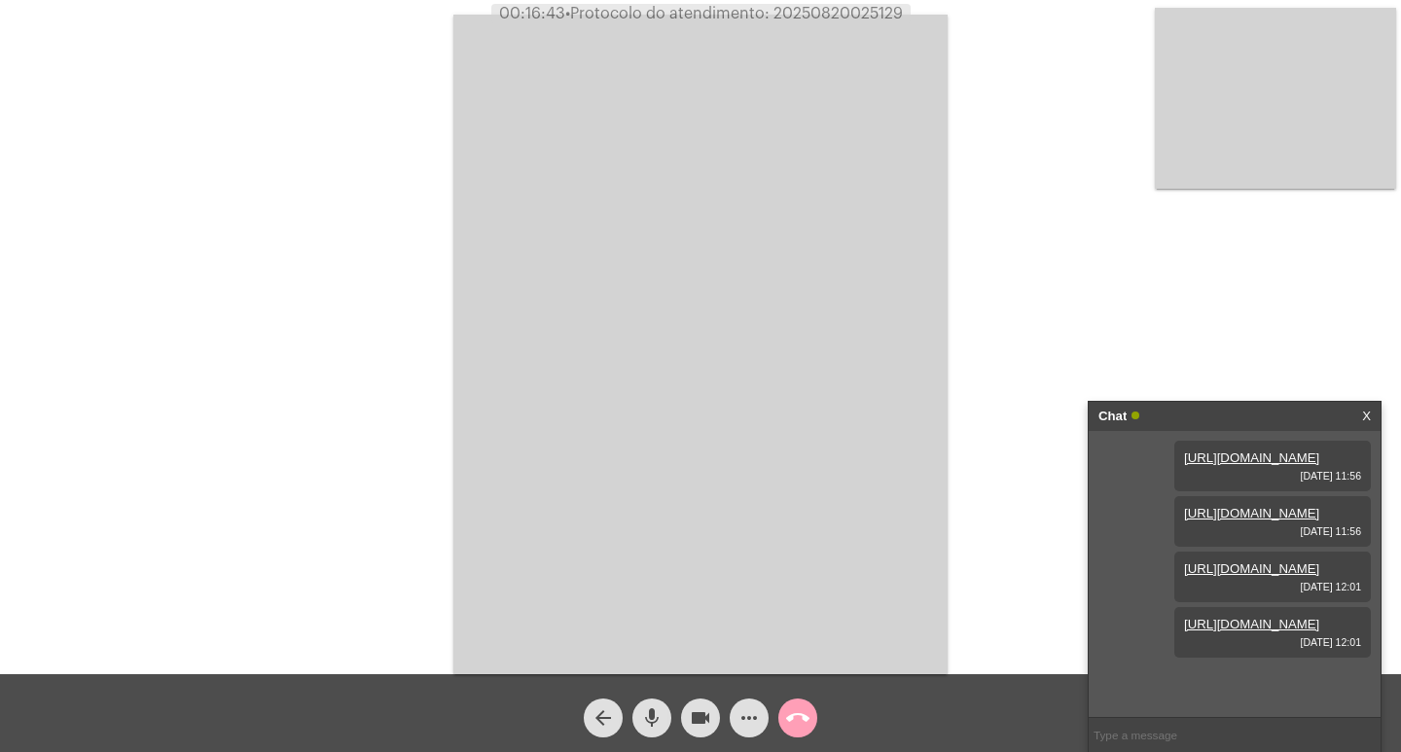
click at [799, 732] on span "call_end" at bounding box center [797, 718] width 23 height 39
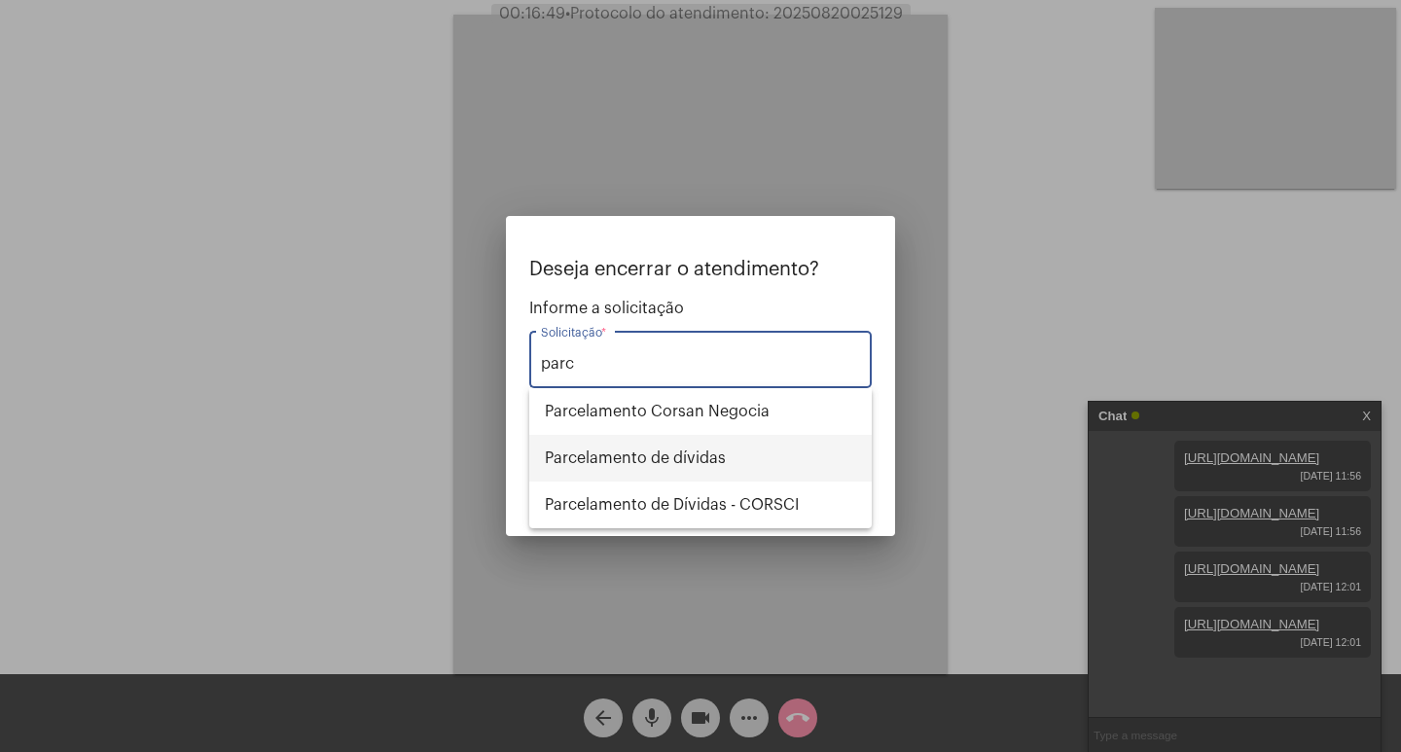
click at [615, 447] on span "Parcelamento de dívidas" at bounding box center [700, 458] width 311 height 47
type input "Parcelamento de dívidas"
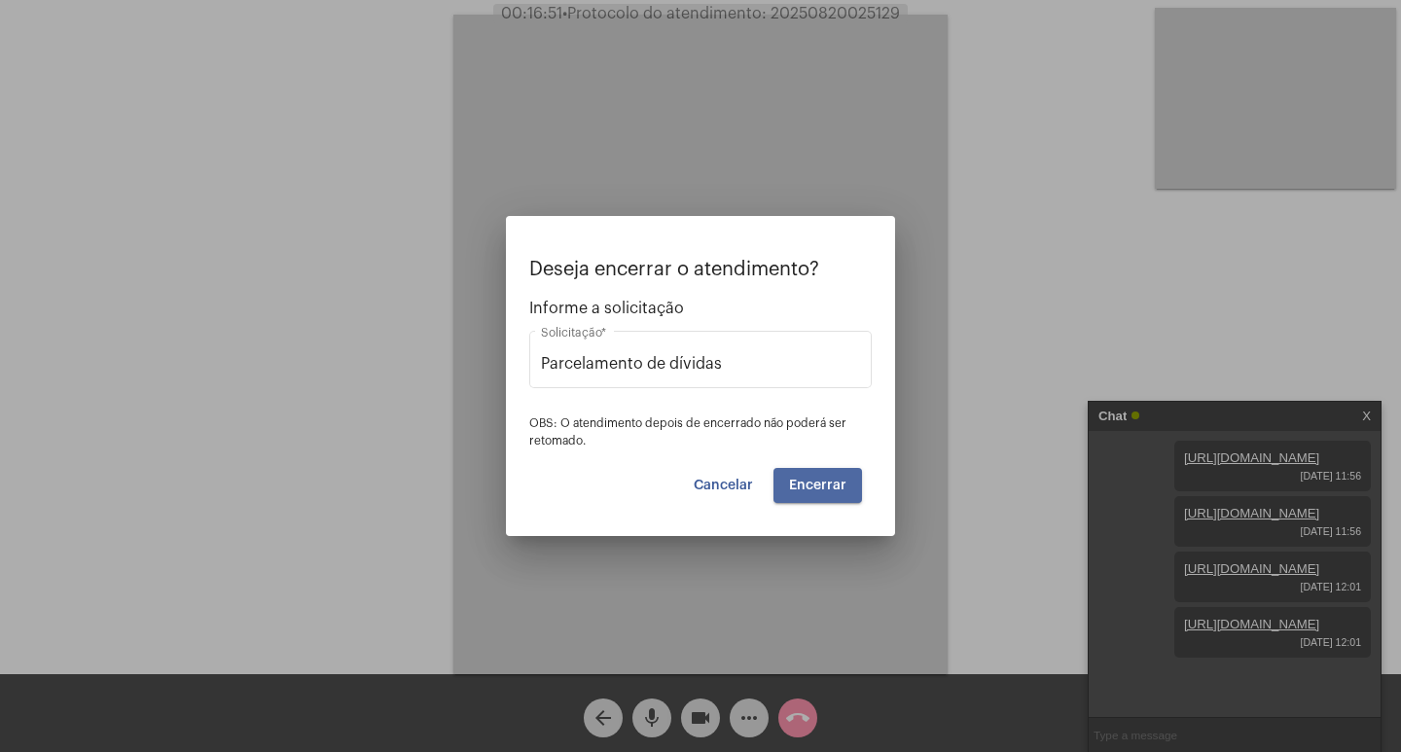
click at [846, 480] on span "Encerrar" at bounding box center [817, 486] width 57 height 14
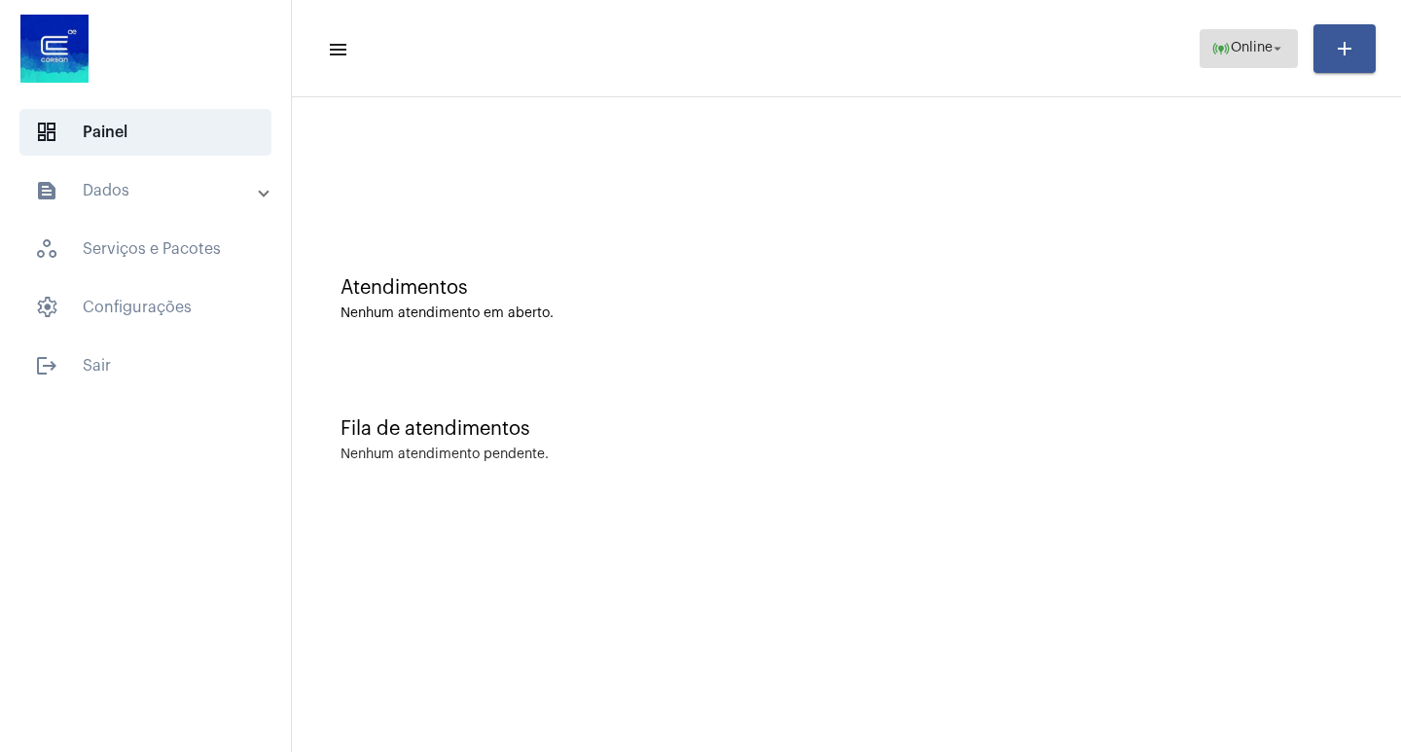
click at [1223, 66] on button "online_prediction Online arrow_drop_down" at bounding box center [1249, 48] width 98 height 39
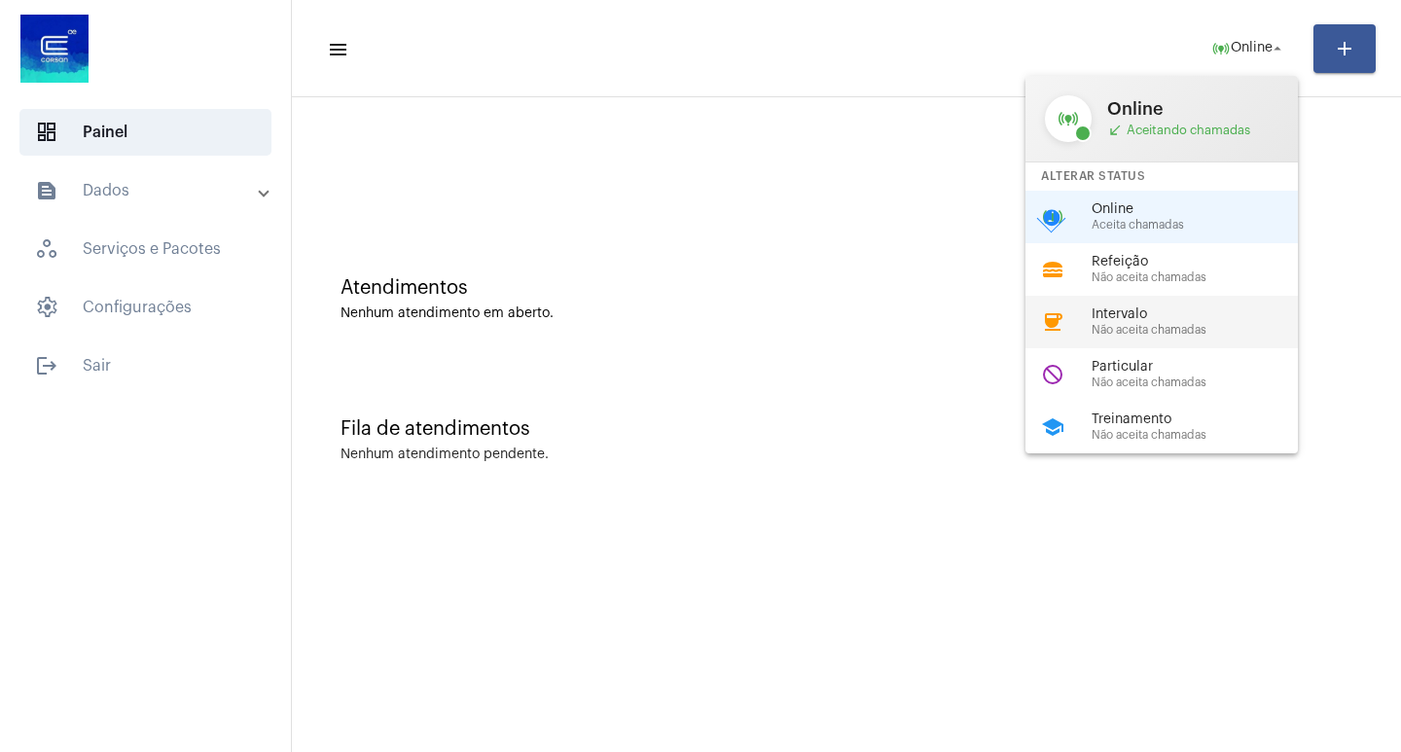
click at [1189, 327] on span "Não aceita chamadas" at bounding box center [1203, 330] width 222 height 13
